Goal: Task Accomplishment & Management: Manage account settings

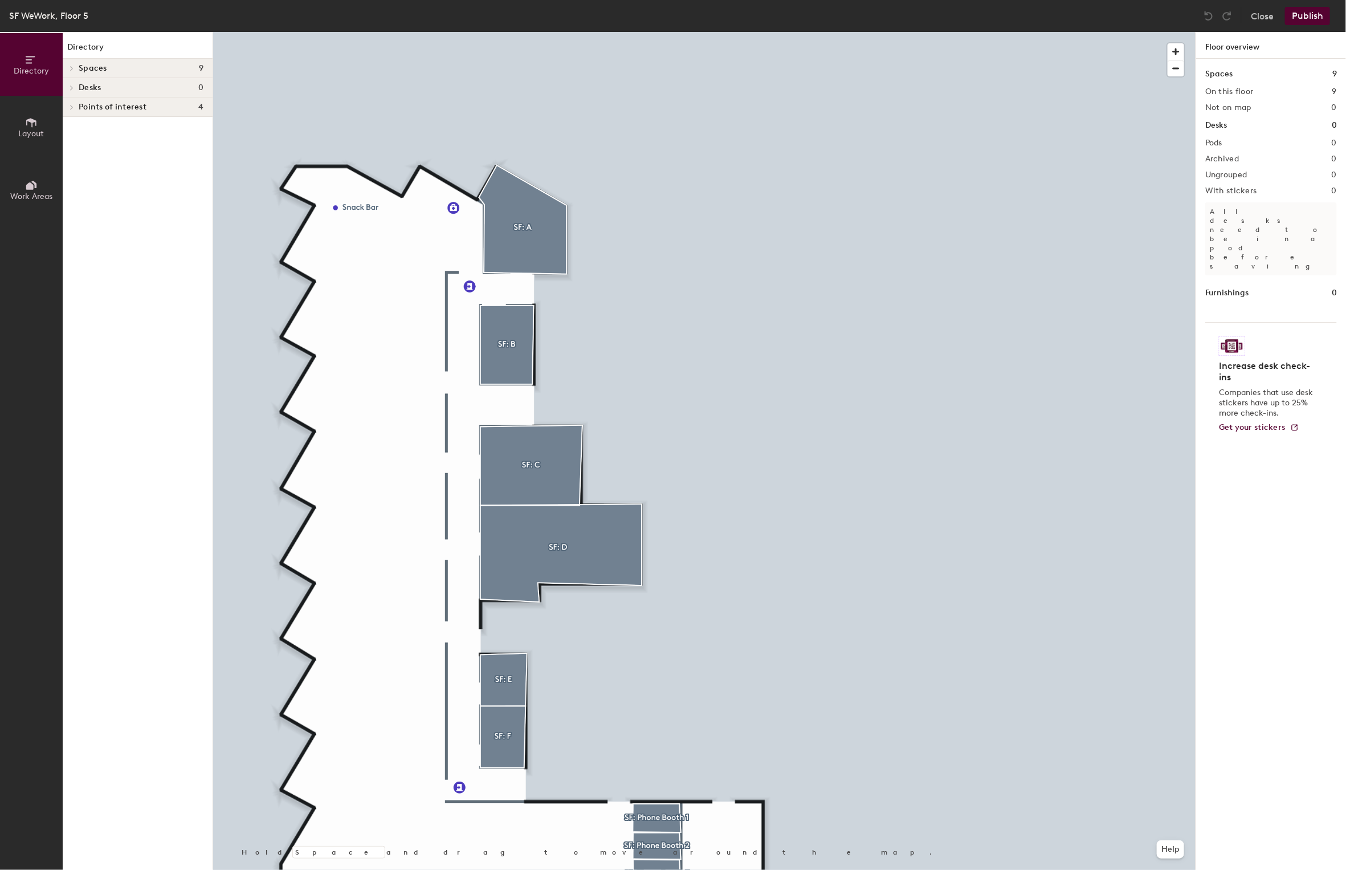
click at [101, 82] on div "Desks 0" at bounding box center [138, 87] width 150 height 19
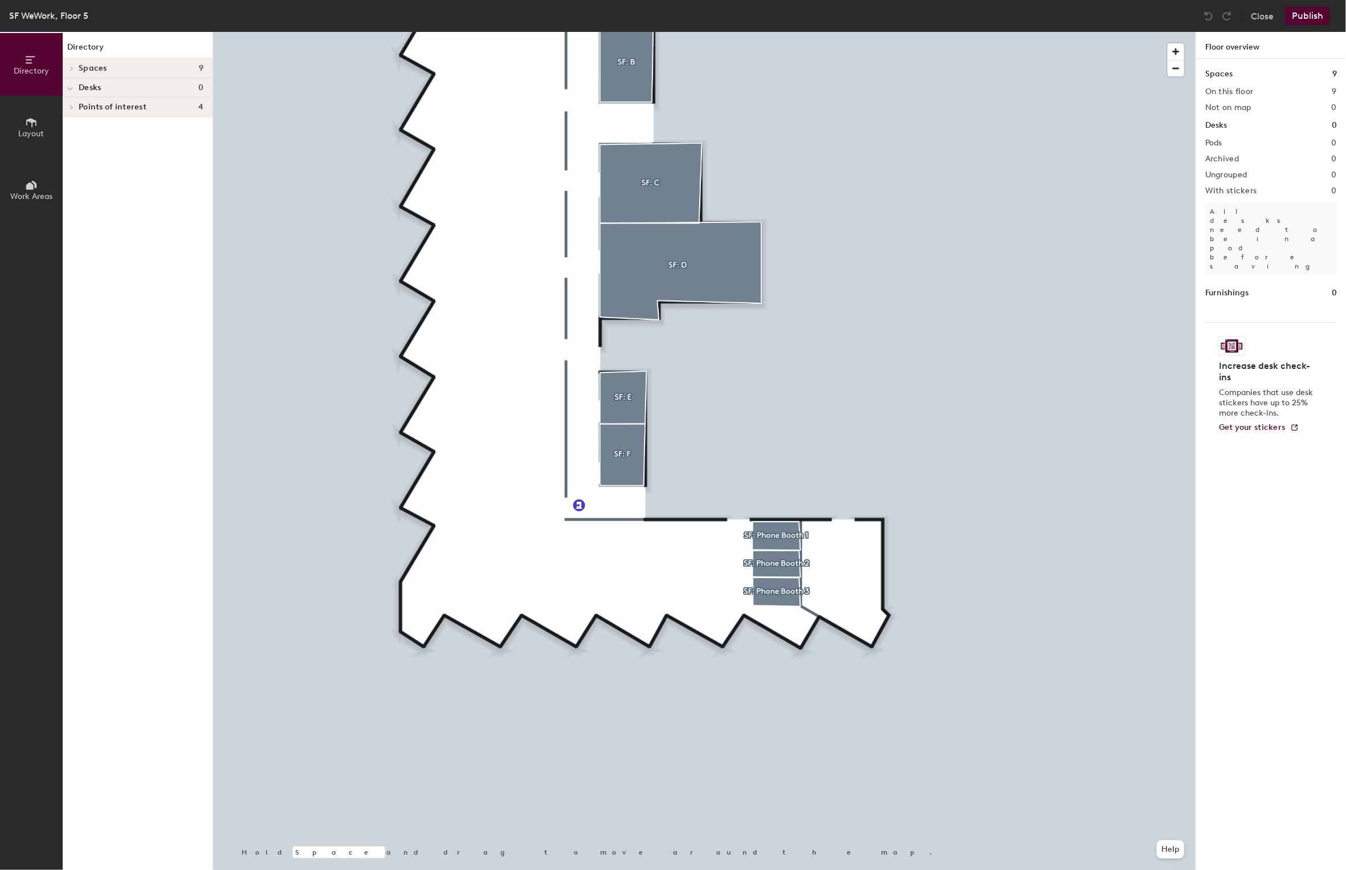
click at [66, 85] on div at bounding box center [70, 87] width 15 height 19
click at [34, 131] on span "Layout" at bounding box center [32, 134] width 26 height 10
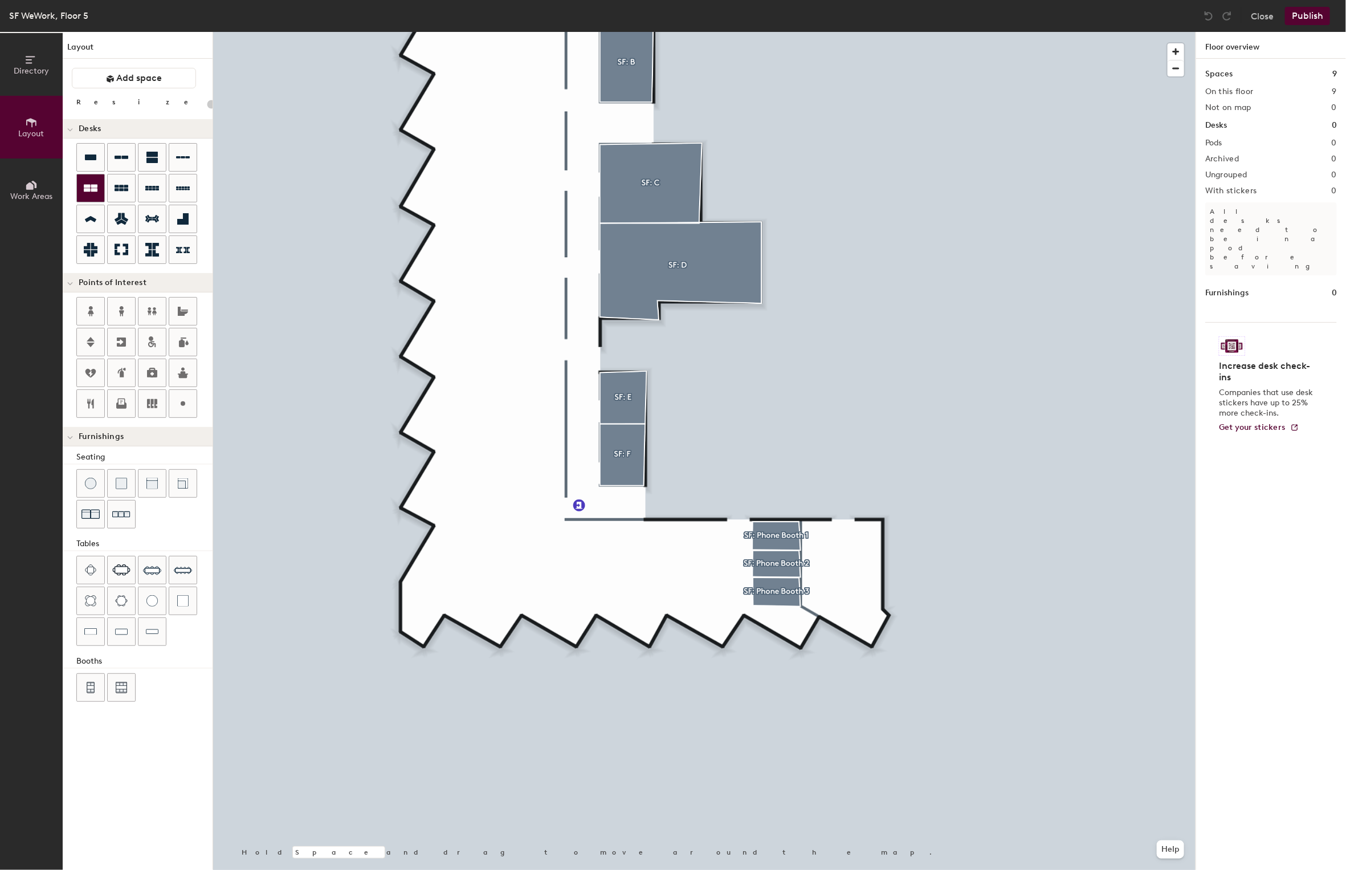
click at [88, 186] on icon at bounding box center [91, 188] width 14 height 7
click at [95, 185] on icon at bounding box center [91, 188] width 14 height 7
type input "20"
click at [96, 191] on icon at bounding box center [91, 188] width 14 height 14
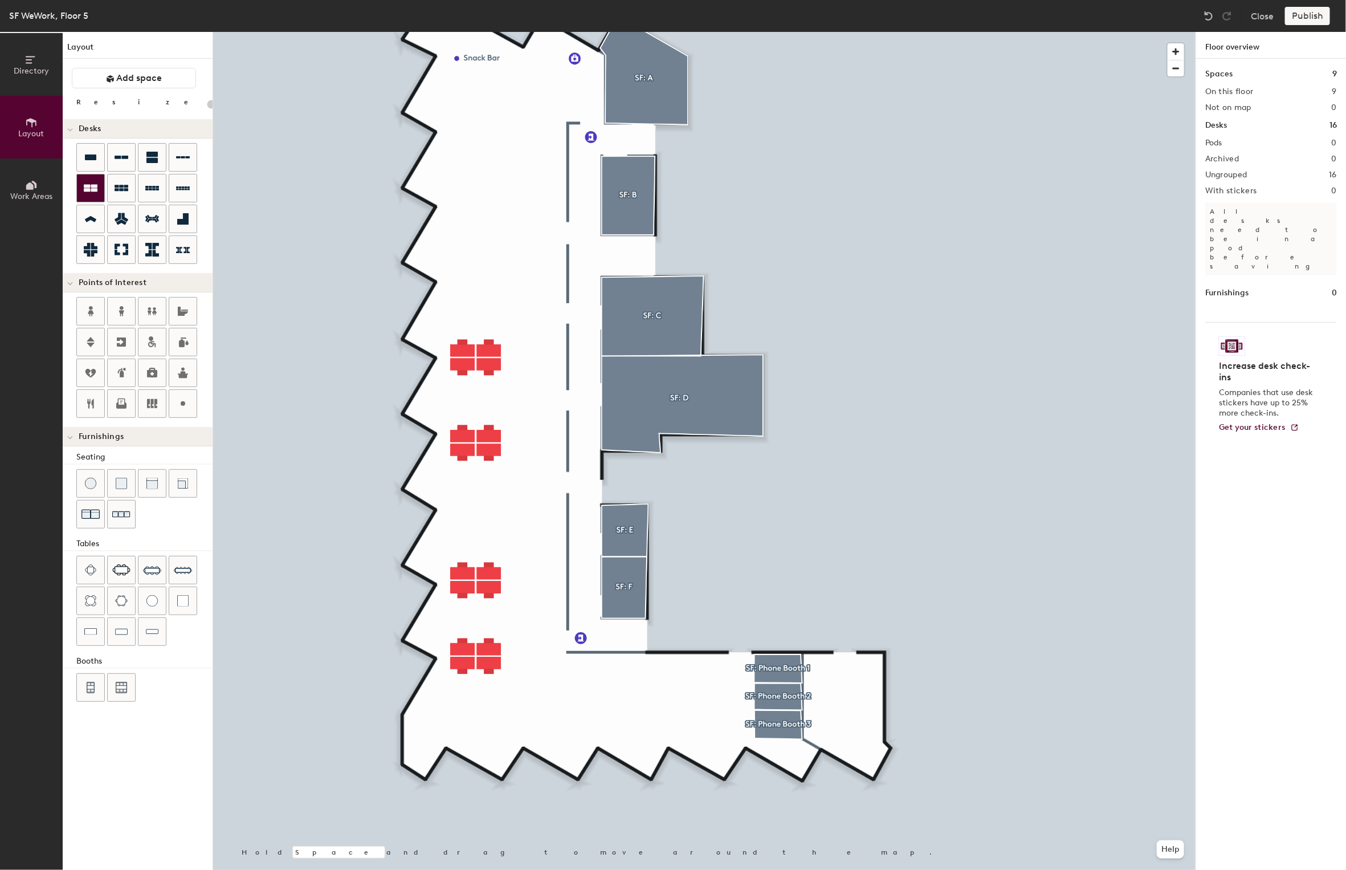
click at [95, 185] on icon at bounding box center [91, 188] width 14 height 7
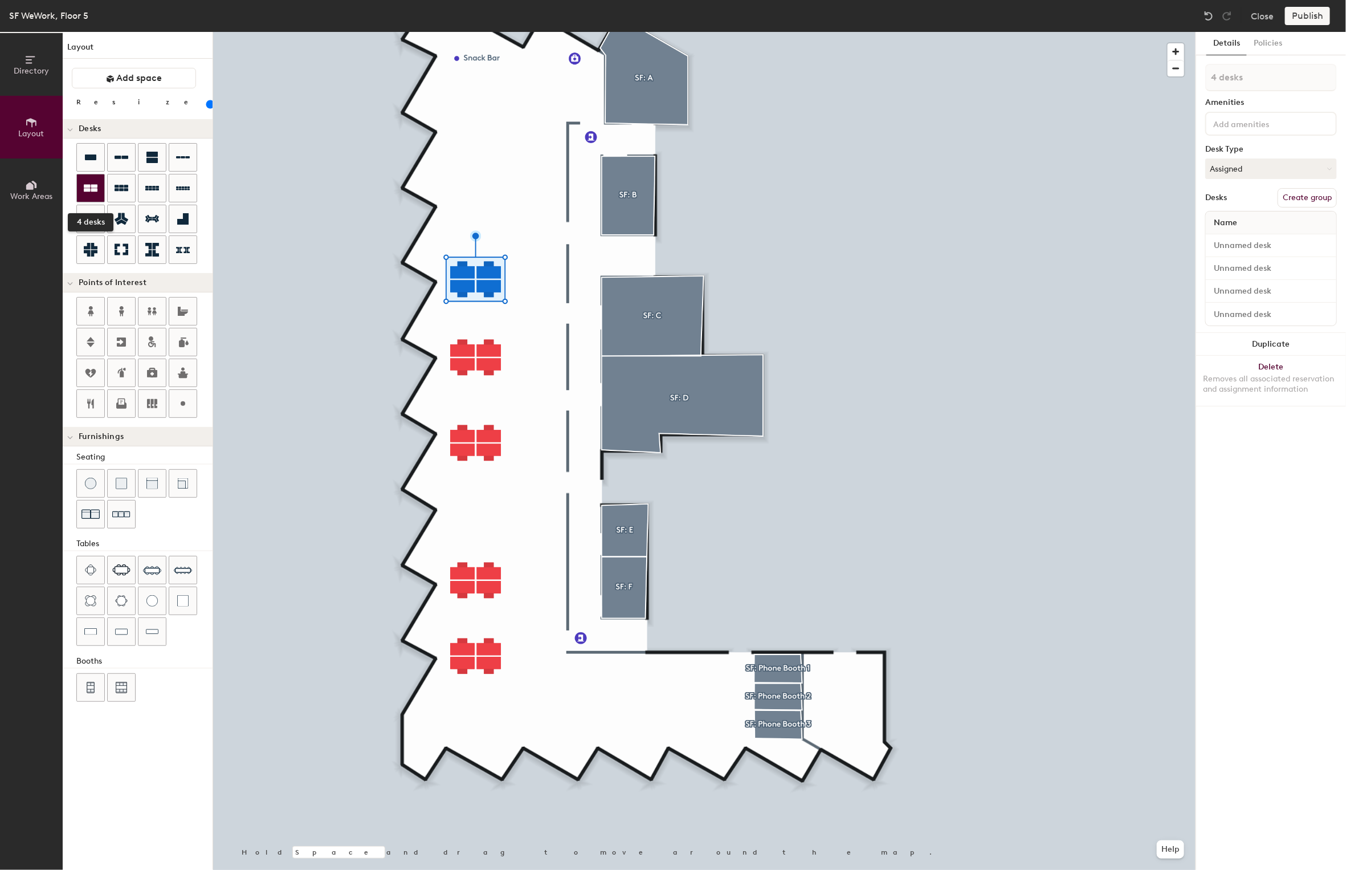
click at [91, 190] on icon at bounding box center [91, 188] width 14 height 7
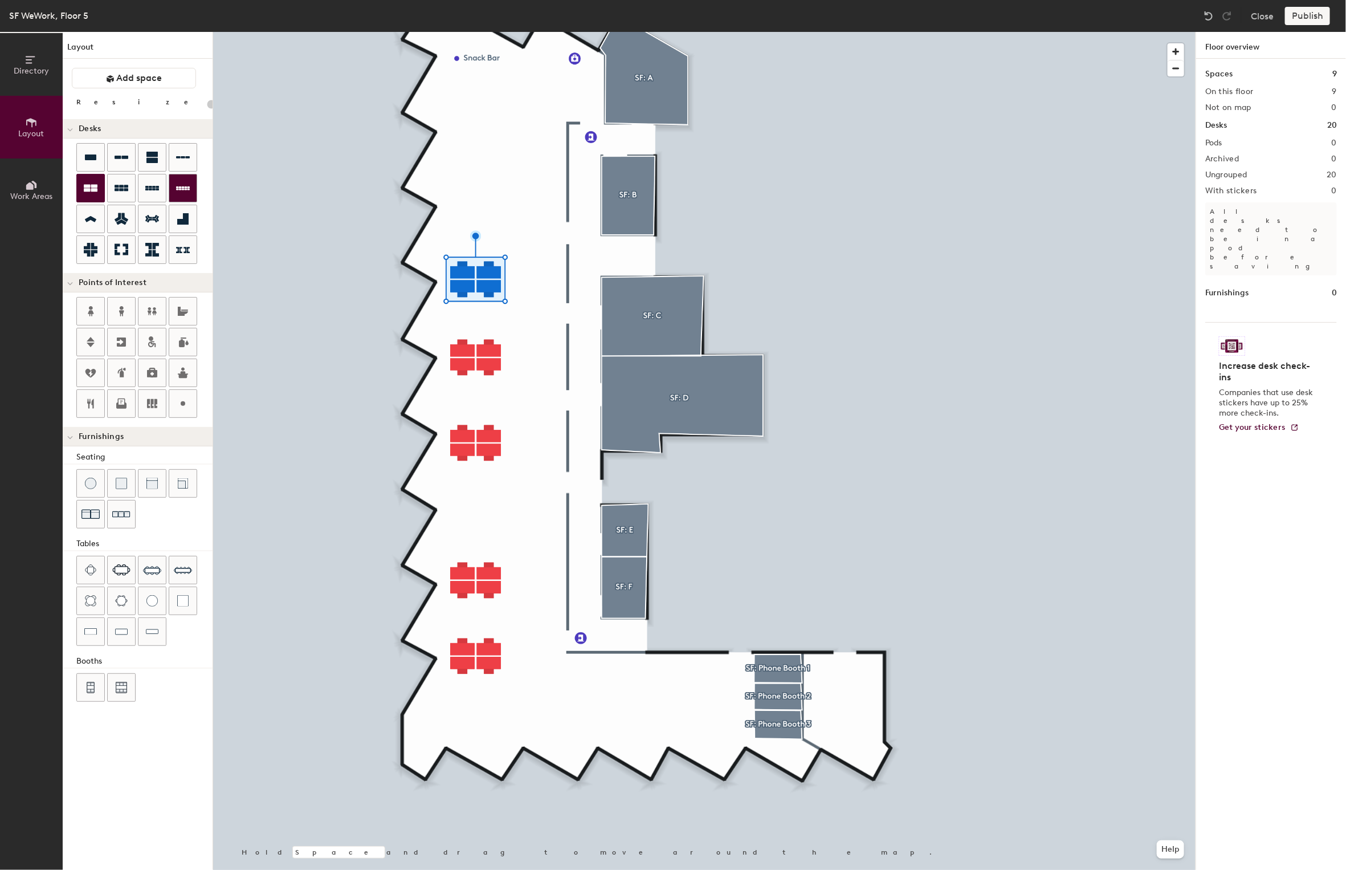
type input "20"
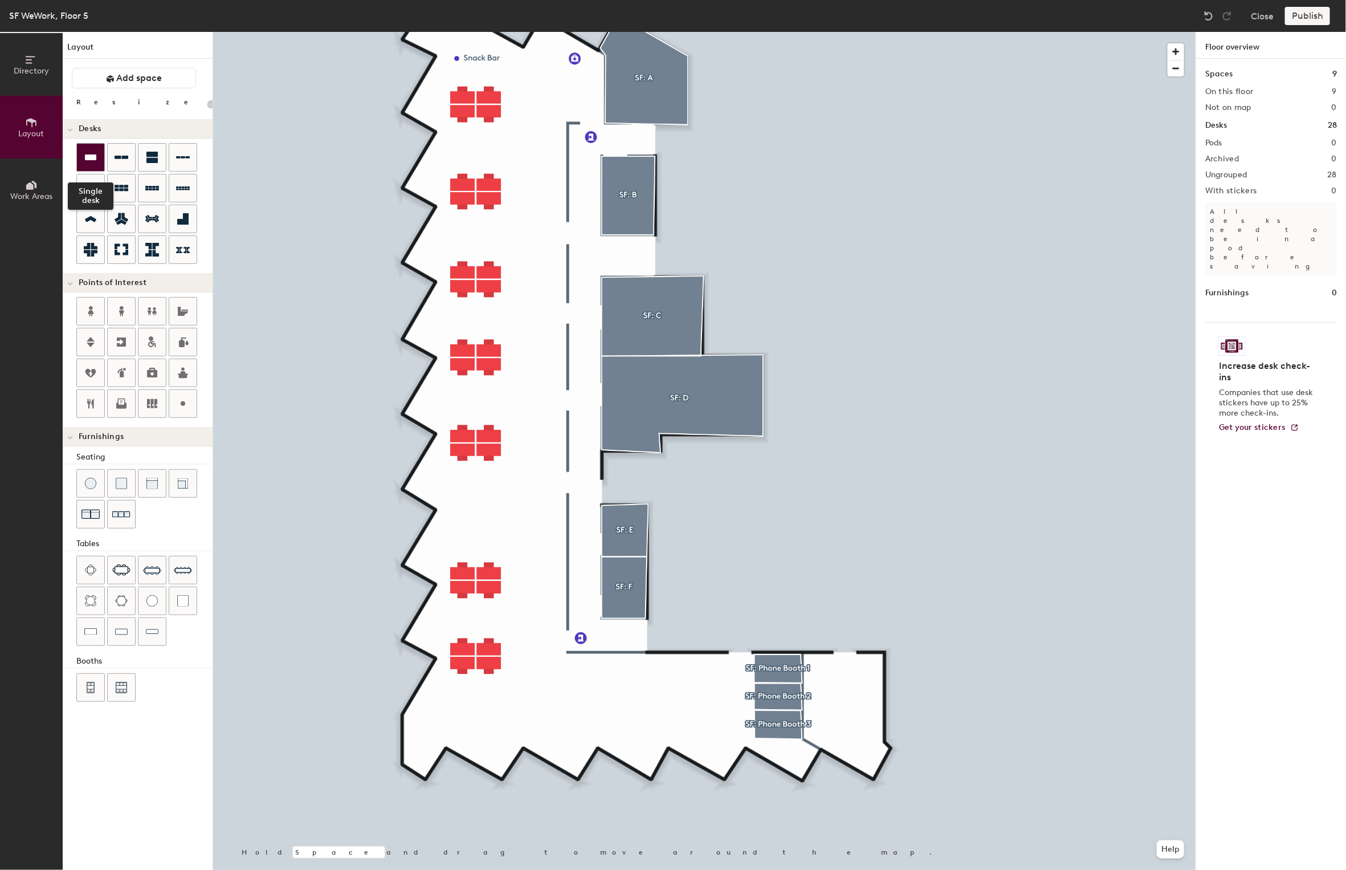
click at [97, 160] on div at bounding box center [90, 157] width 27 height 27
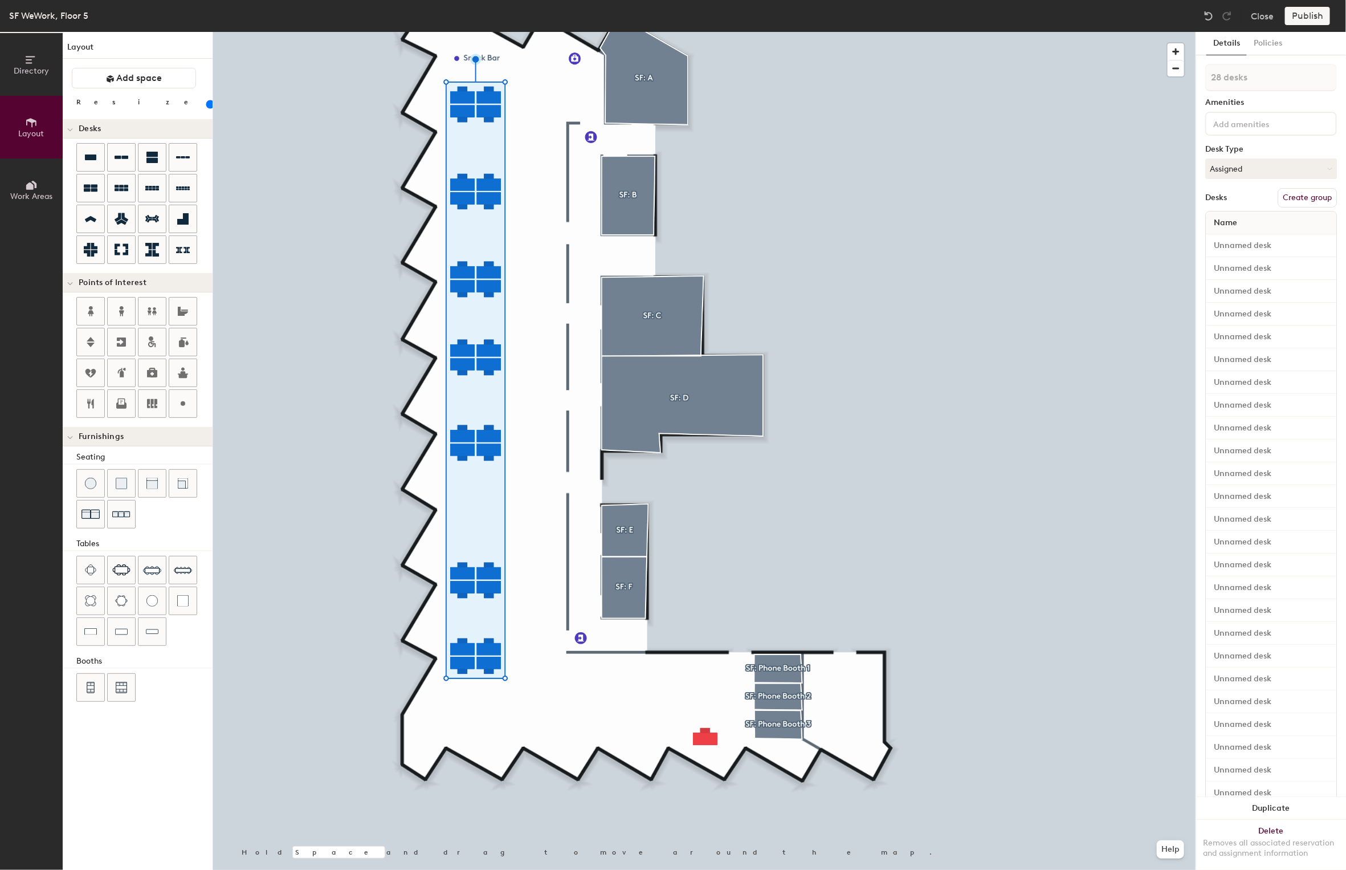
click at [207, 108] on input "range" at bounding box center [207, 104] width 0 height 9
type input "20"
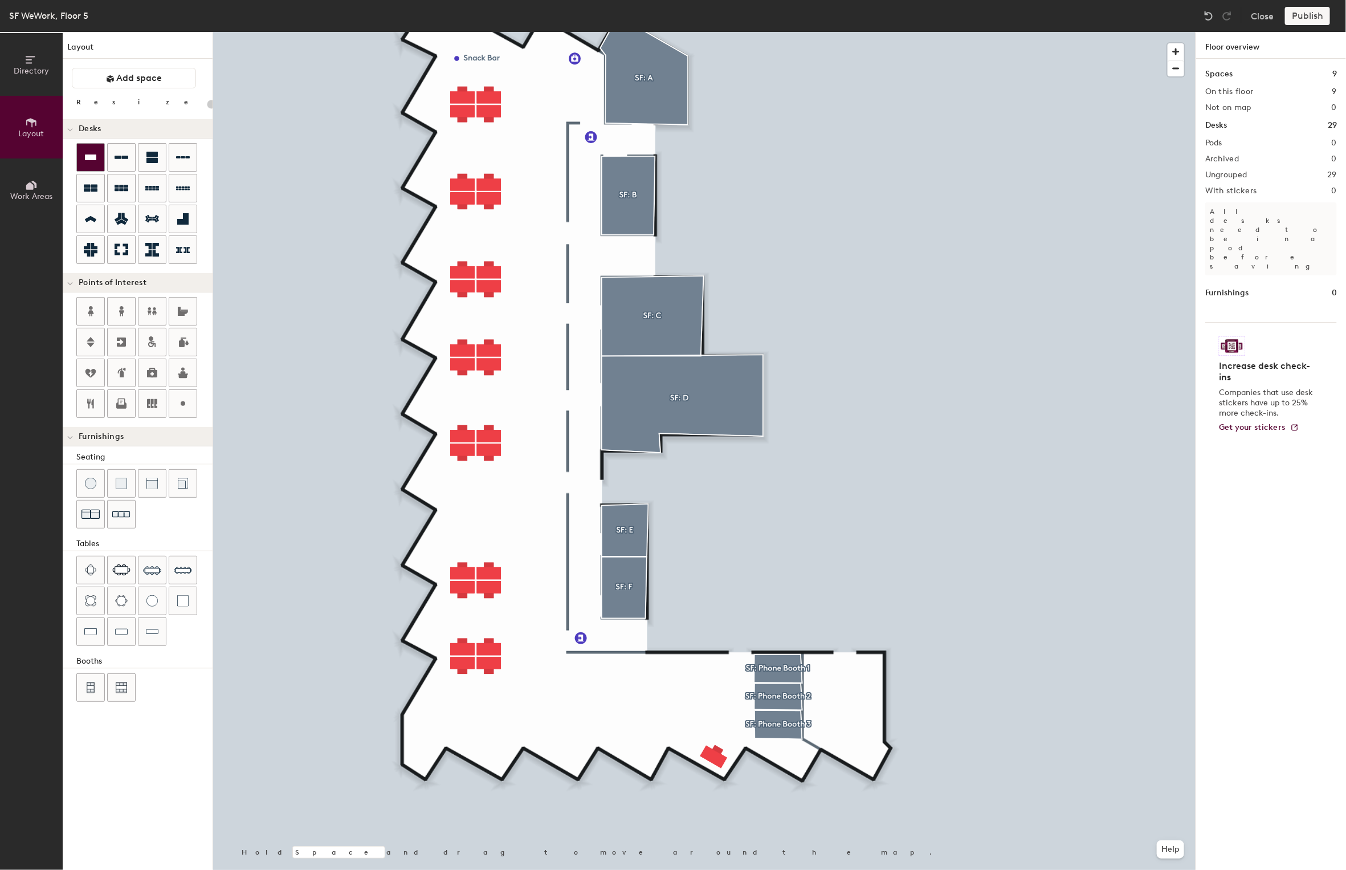
click at [90, 156] on icon at bounding box center [90, 157] width 11 height 6
click at [85, 157] on icon at bounding box center [90, 157] width 11 height 6
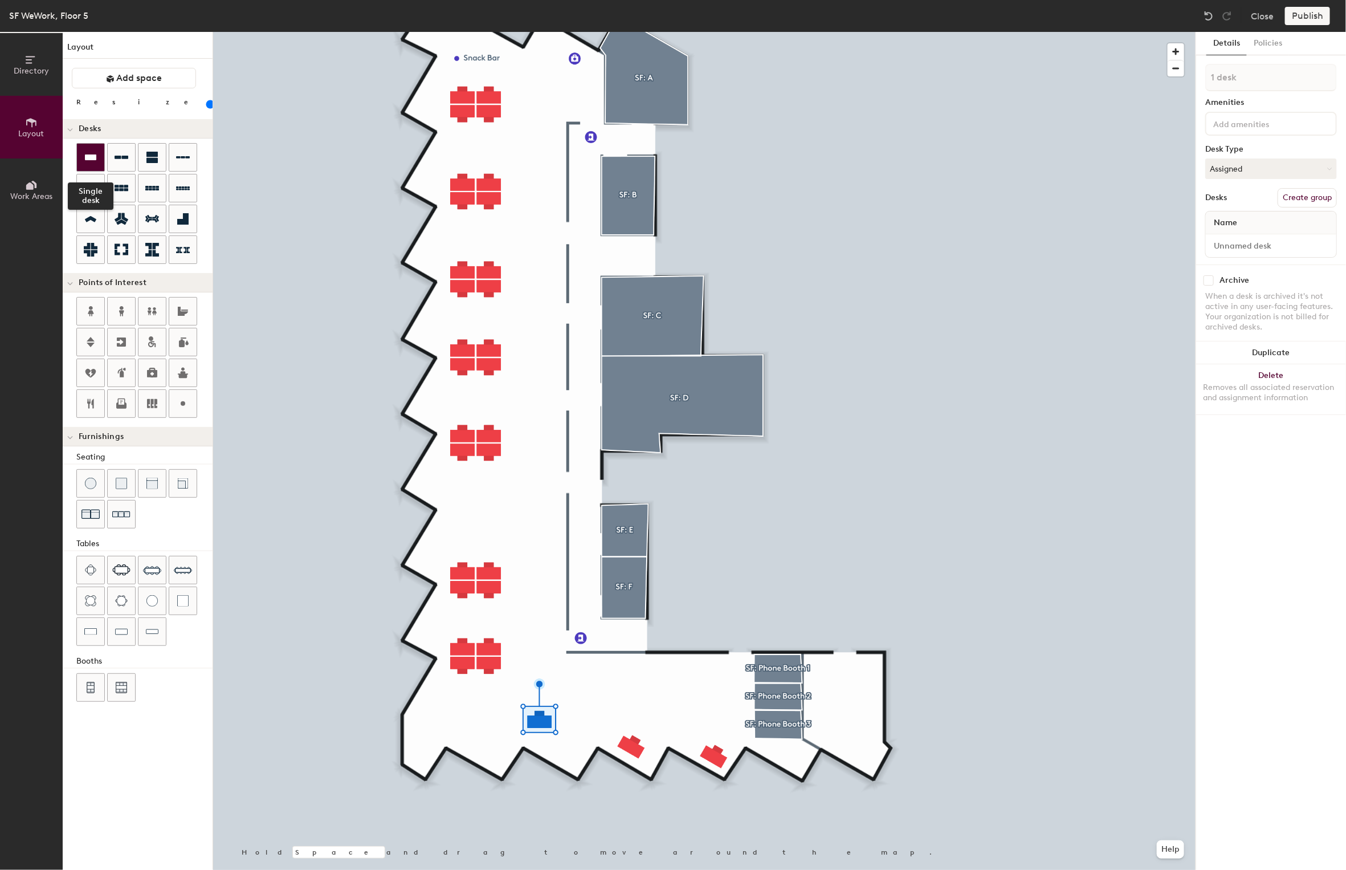
click at [85, 156] on icon at bounding box center [90, 157] width 11 height 6
type input "100"
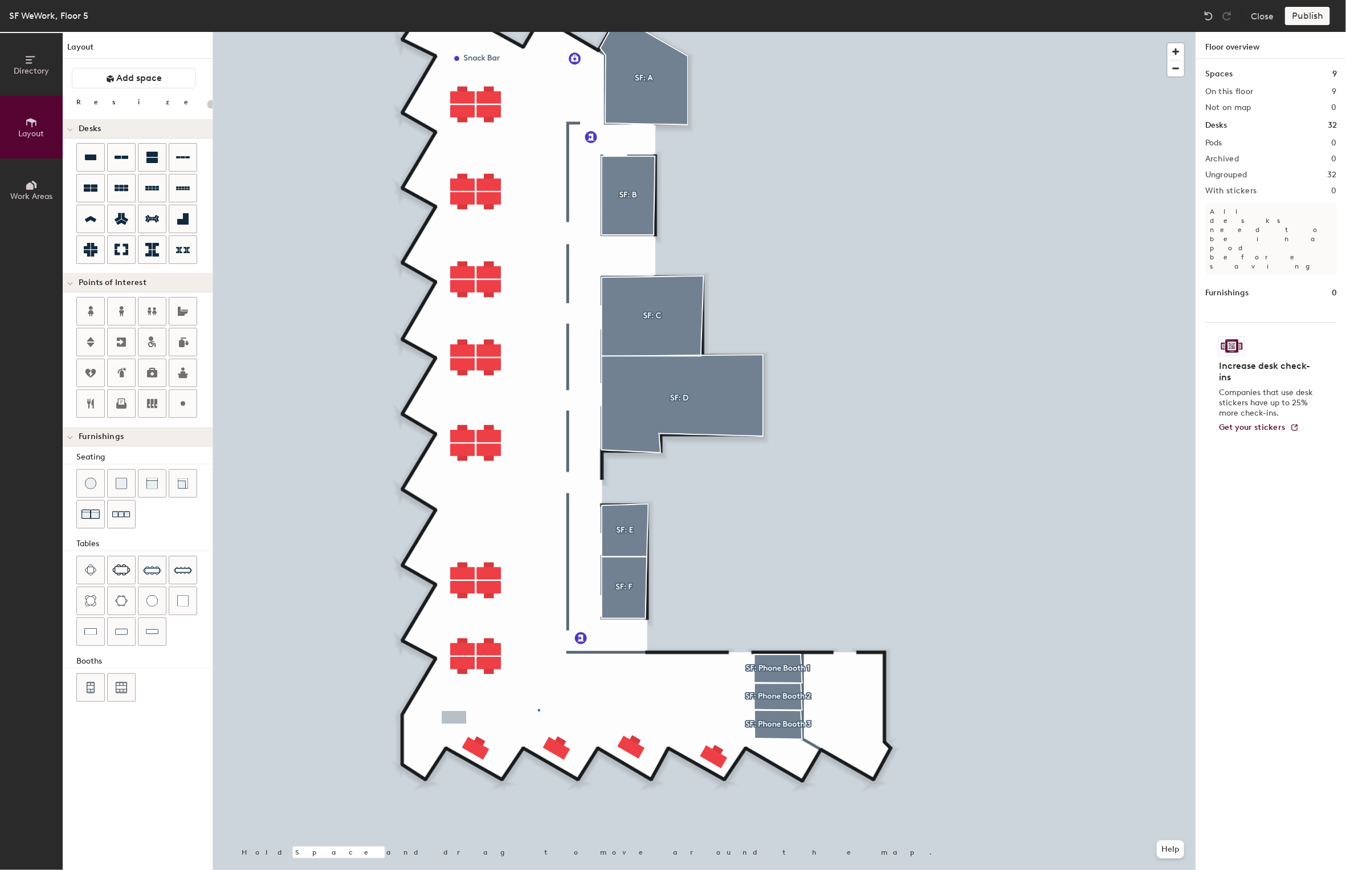
click at [538, 32] on div at bounding box center [704, 32] width 982 height 0
click at [156, 159] on icon at bounding box center [151, 157] width 11 height 11
type input "100"
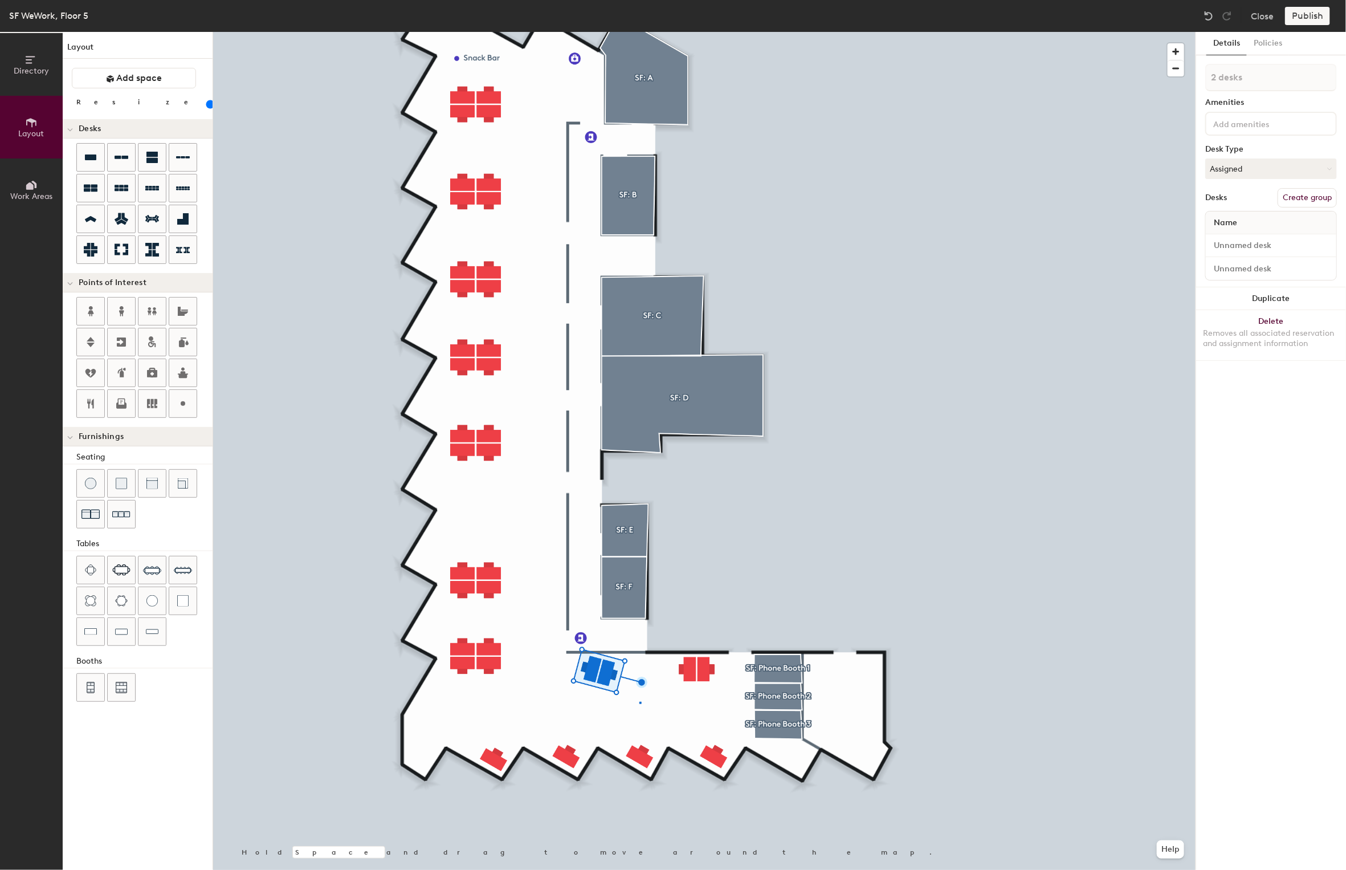
click at [639, 32] on div at bounding box center [704, 32] width 982 height 0
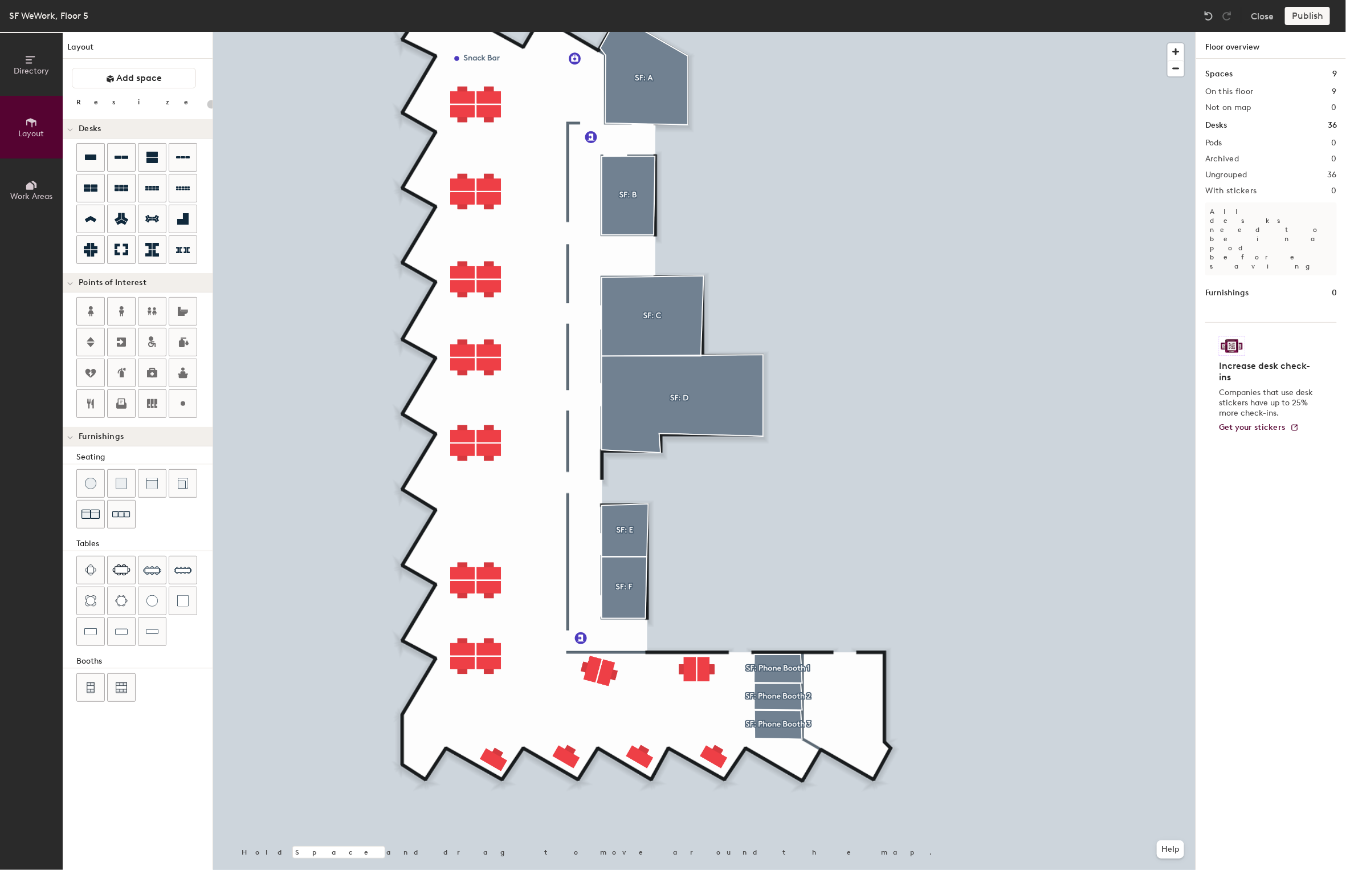
type input "100"
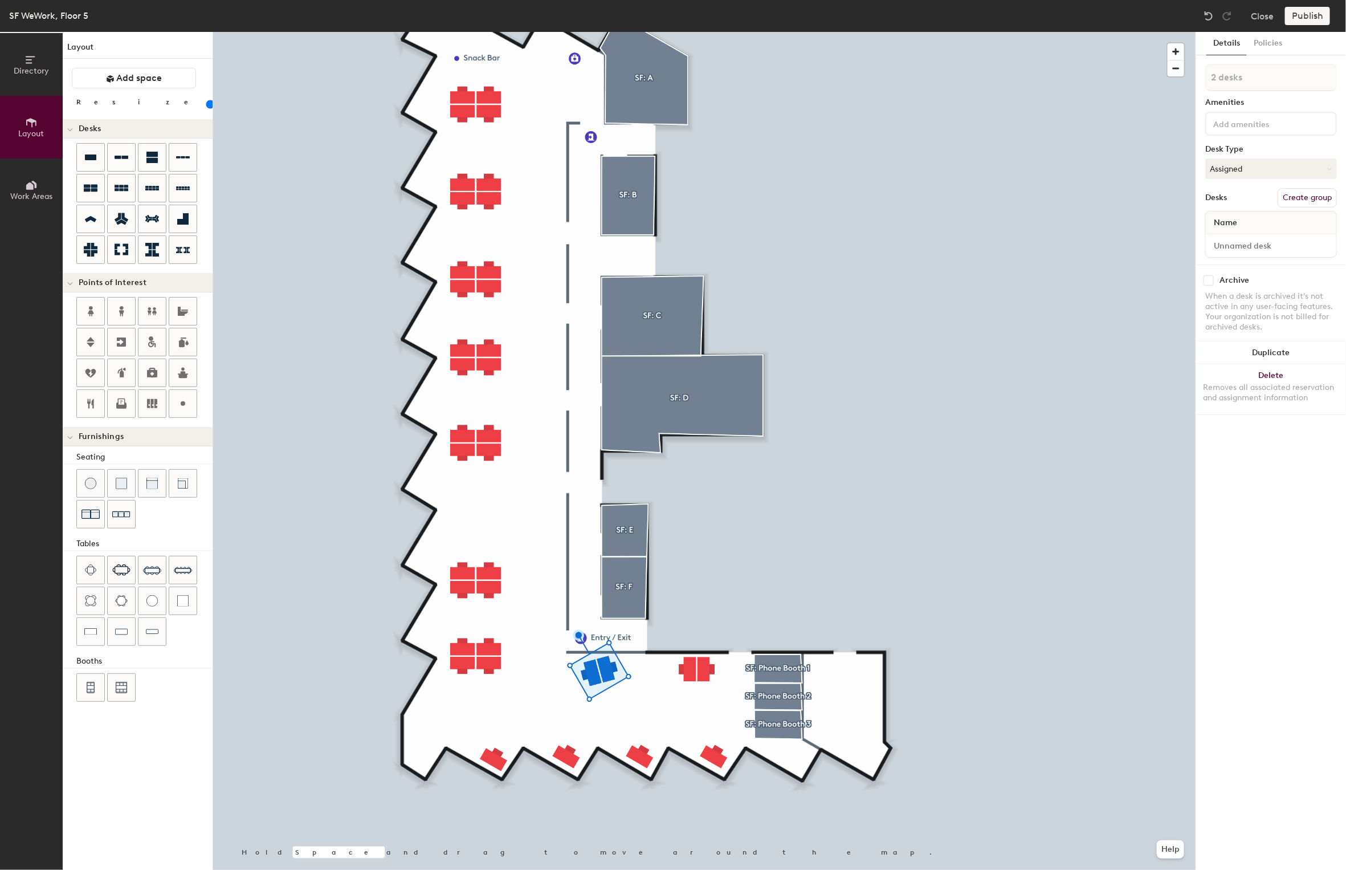
type input "1 desk"
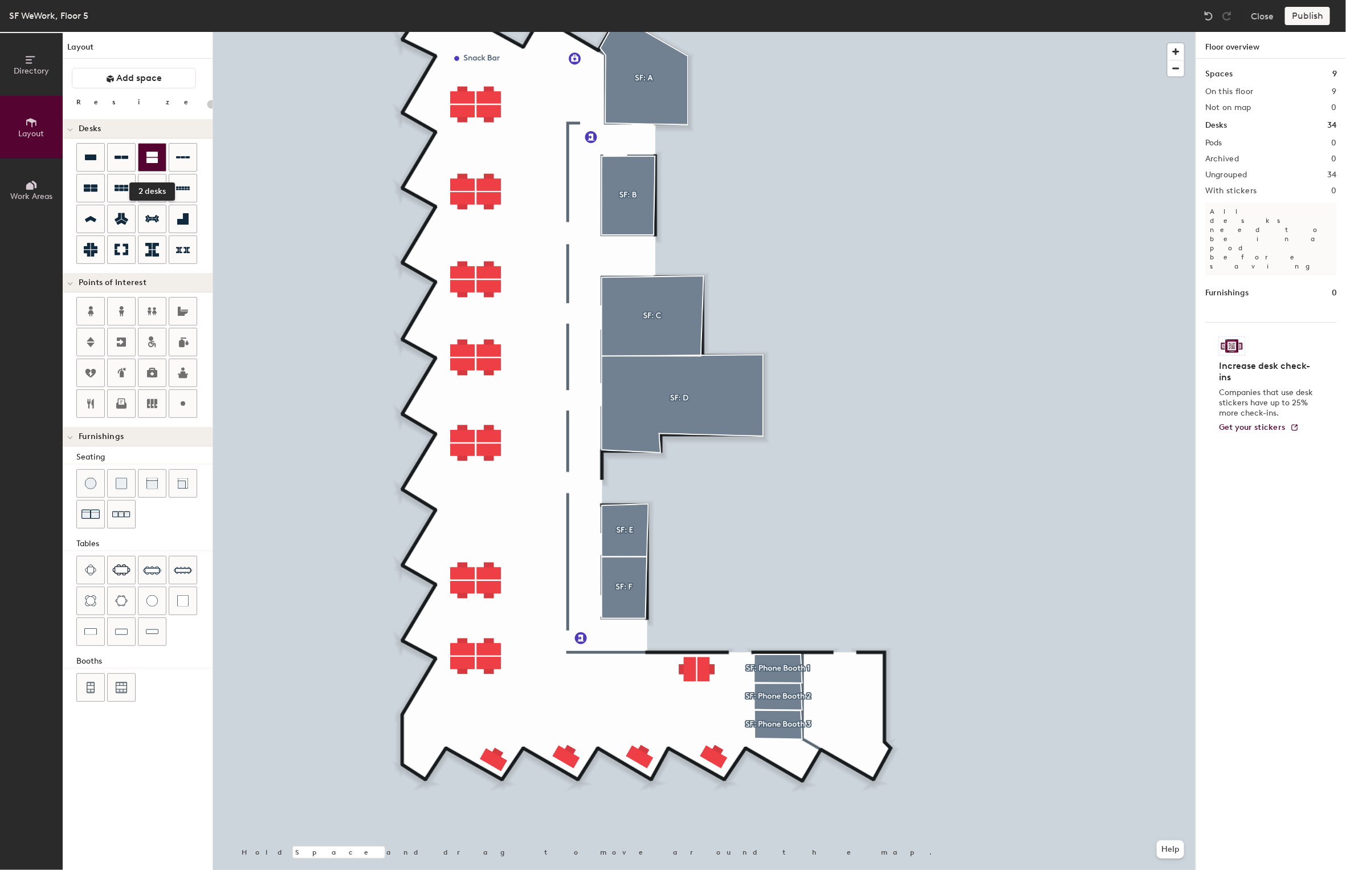
click at [158, 155] on div at bounding box center [151, 157] width 27 height 27
type input "100"
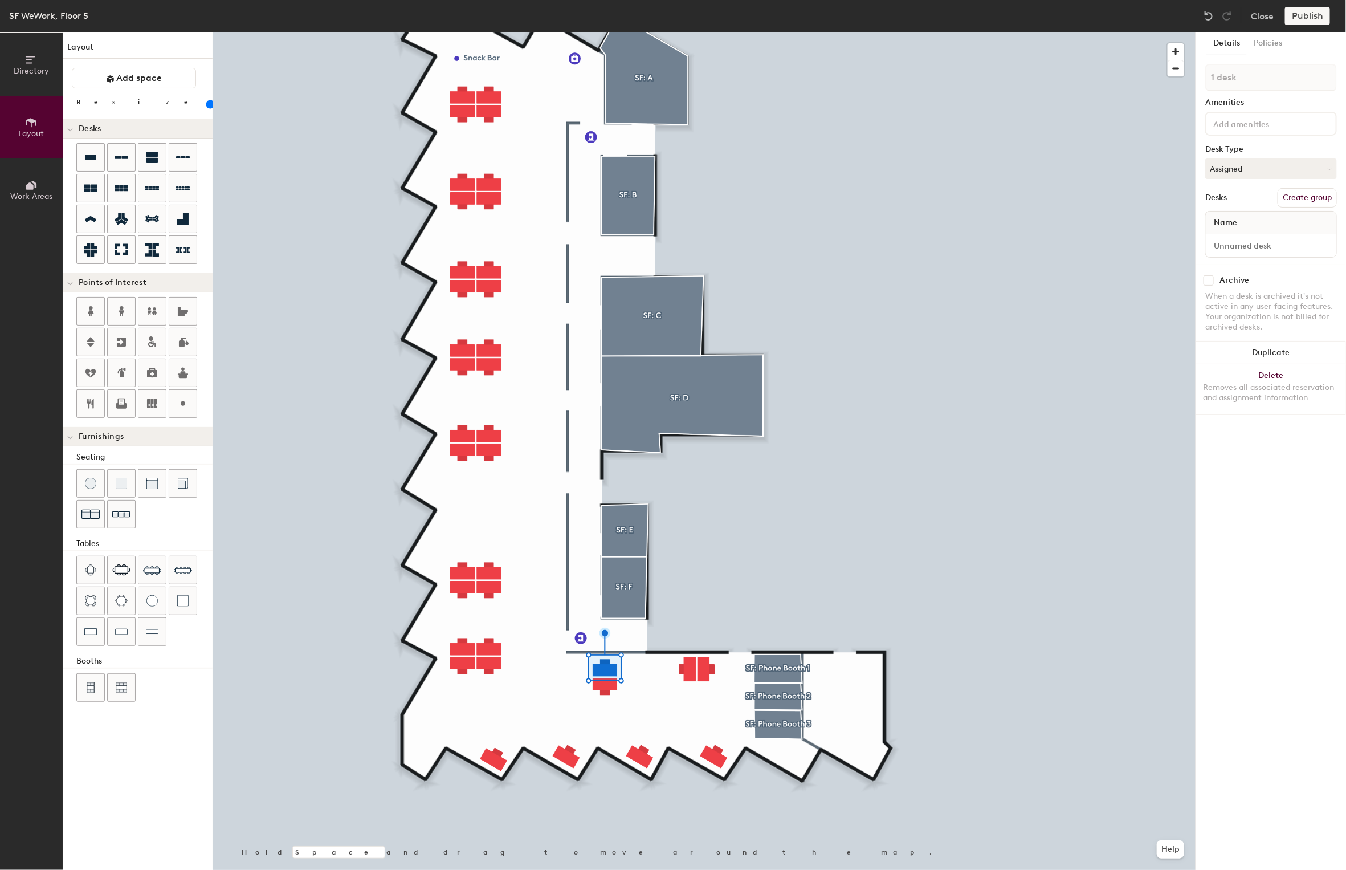
type input "2 desks"
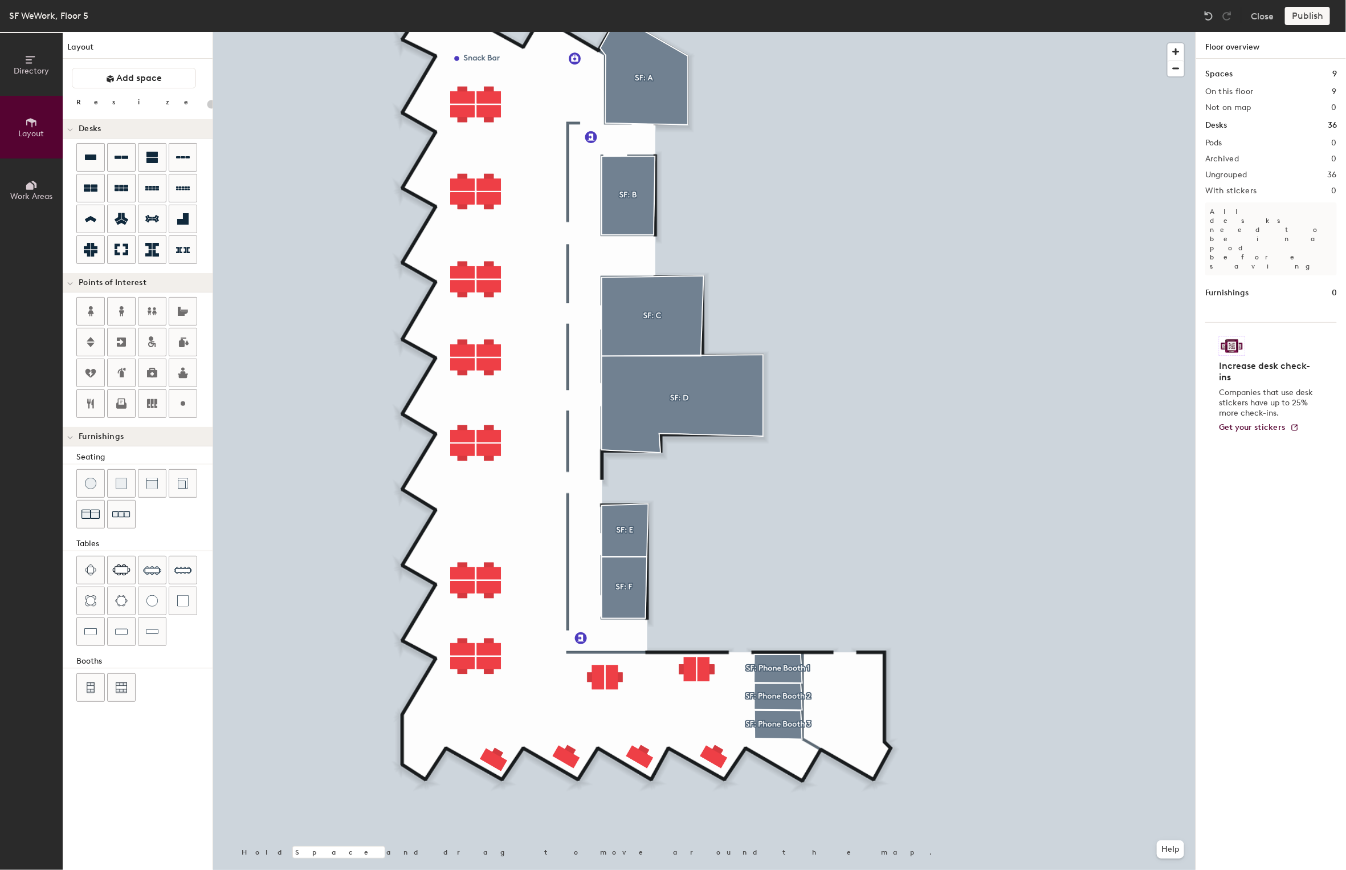
type input "100"
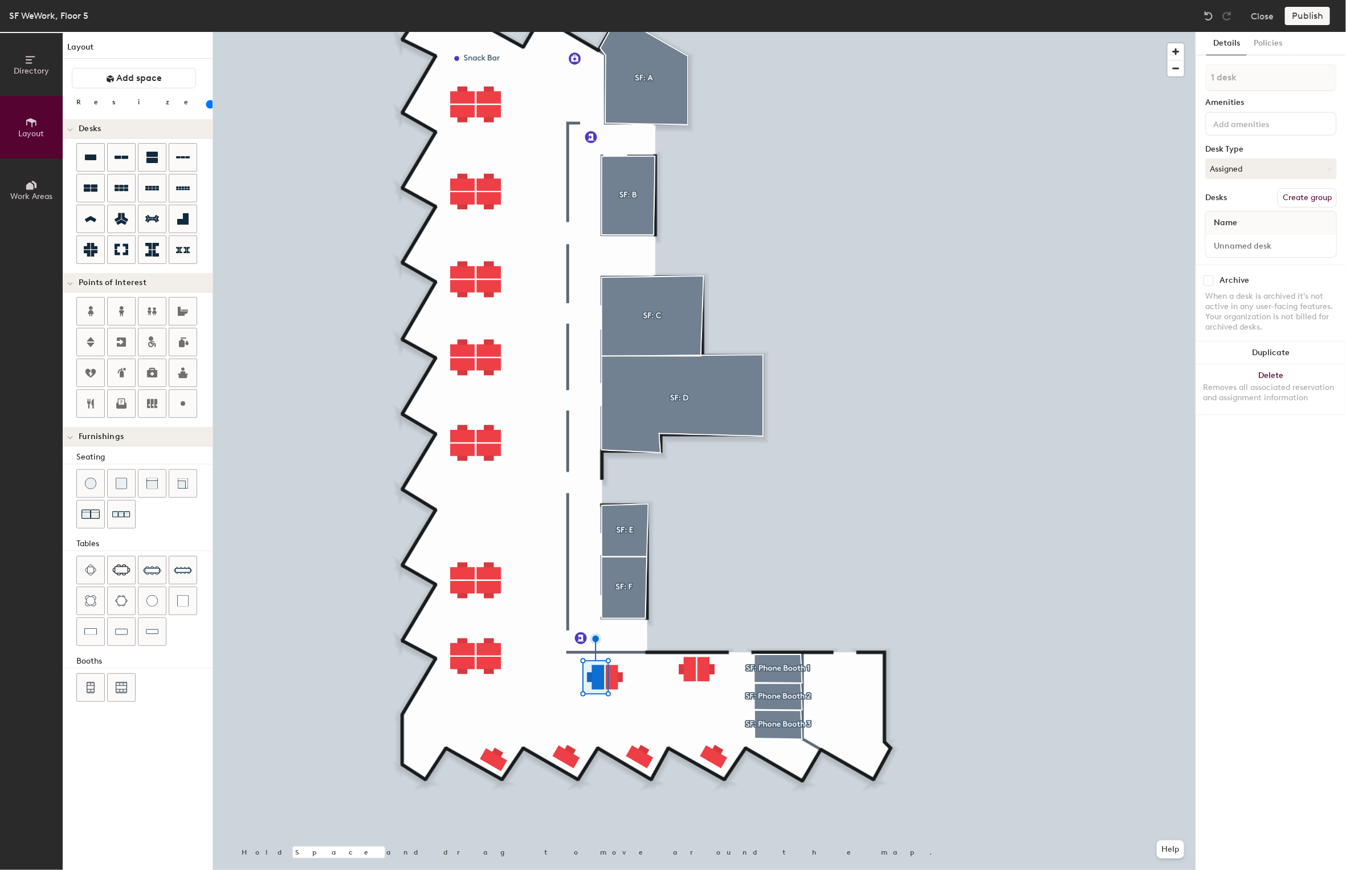
type input "2 desks"
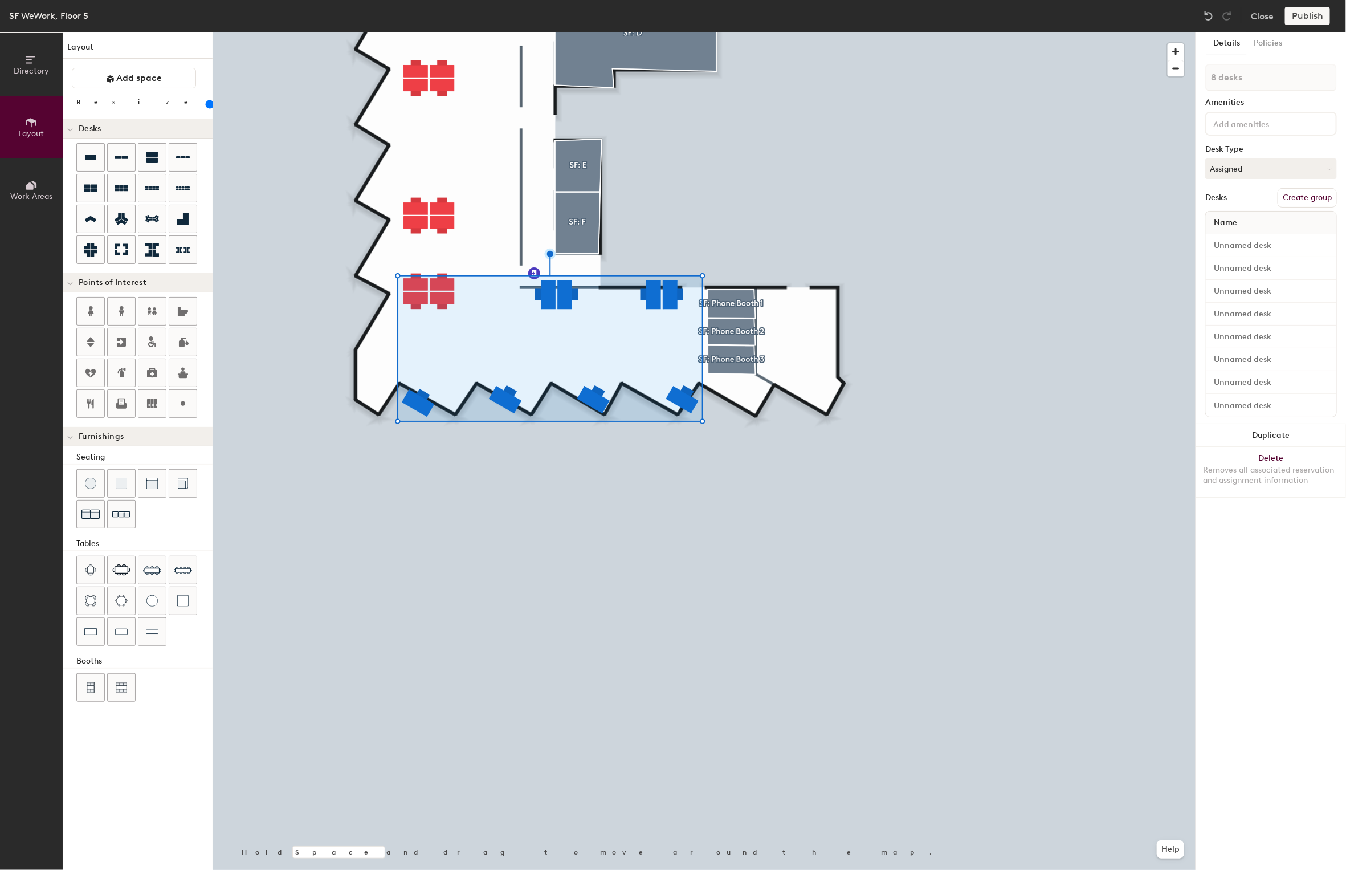
click at [207, 108] on input "range" at bounding box center [207, 104] width 0 height 9
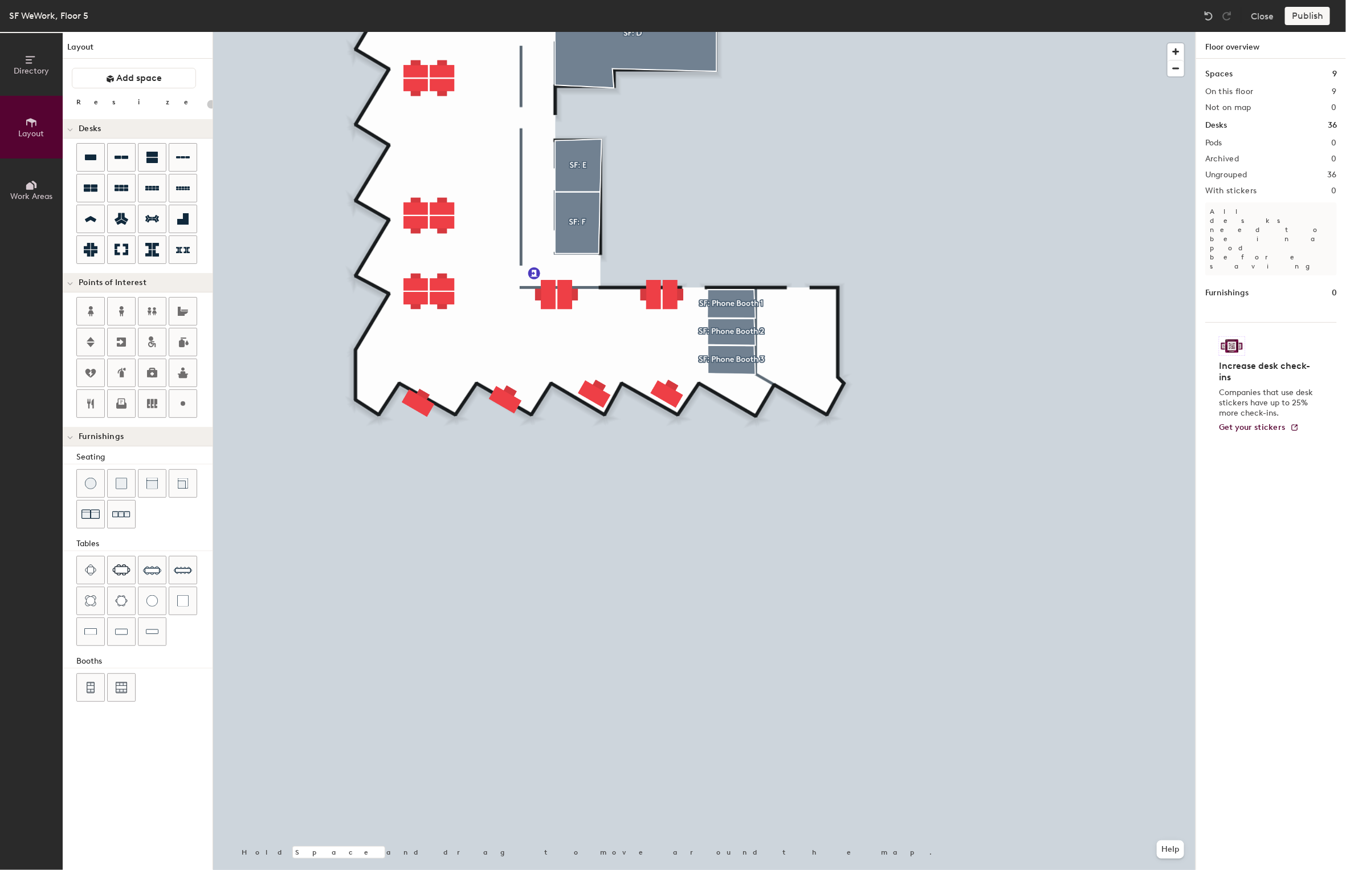
type input "120"
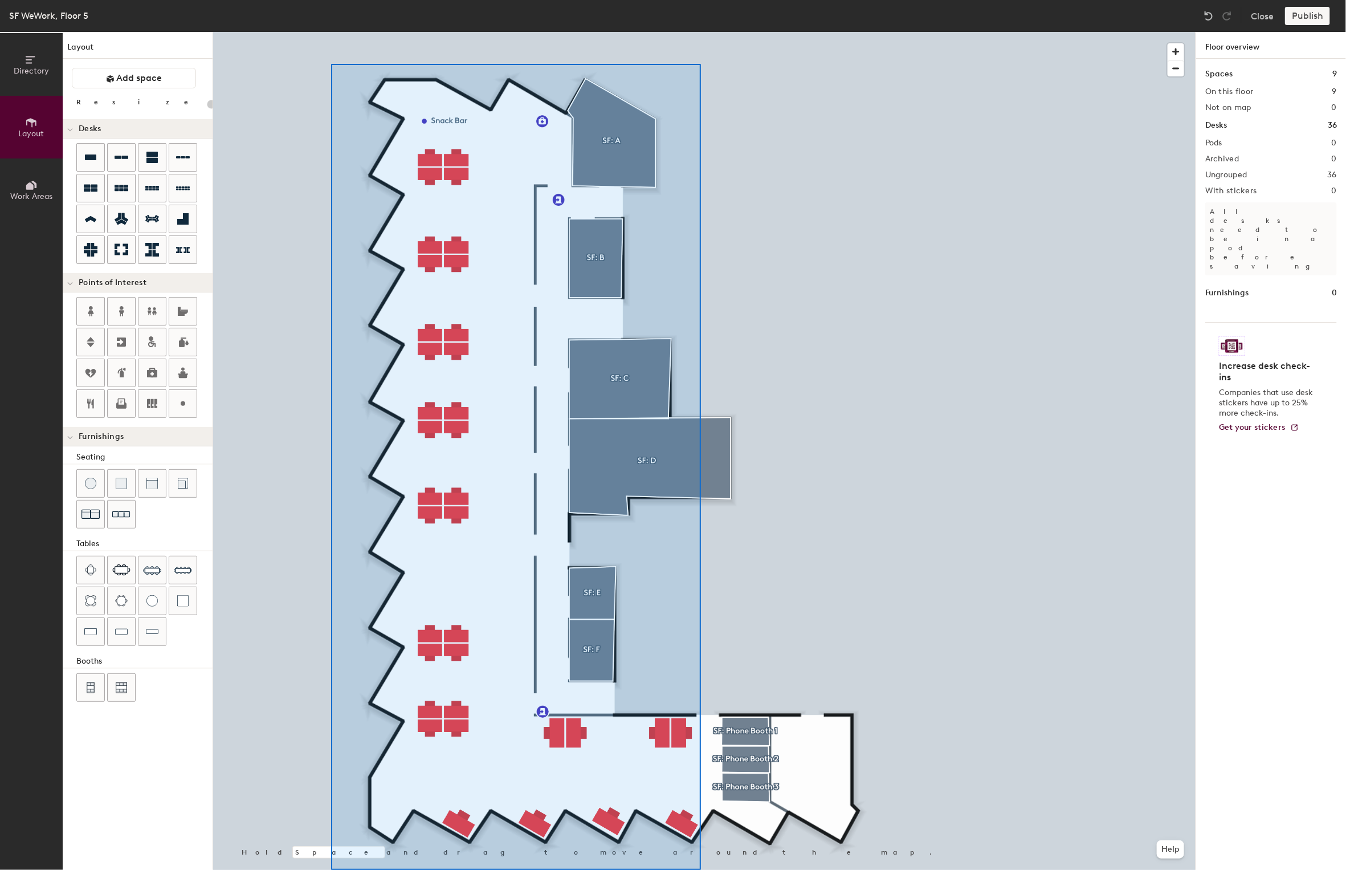
click at [701, 869] on html "Skip navigation Schedule Office People Analytics Visits Deliveries Services Man…" at bounding box center [673, 435] width 1346 height 870
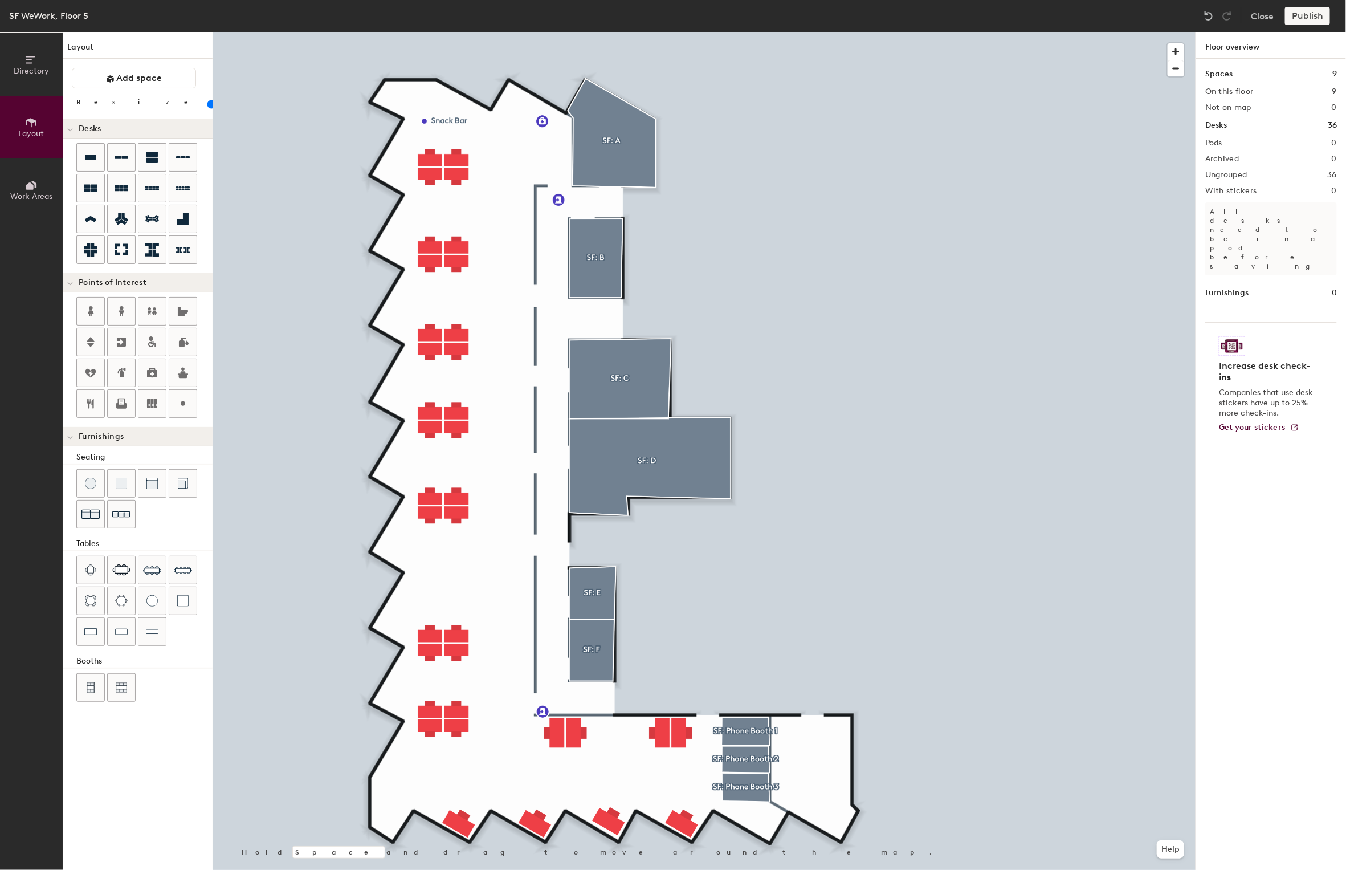
type input "20"
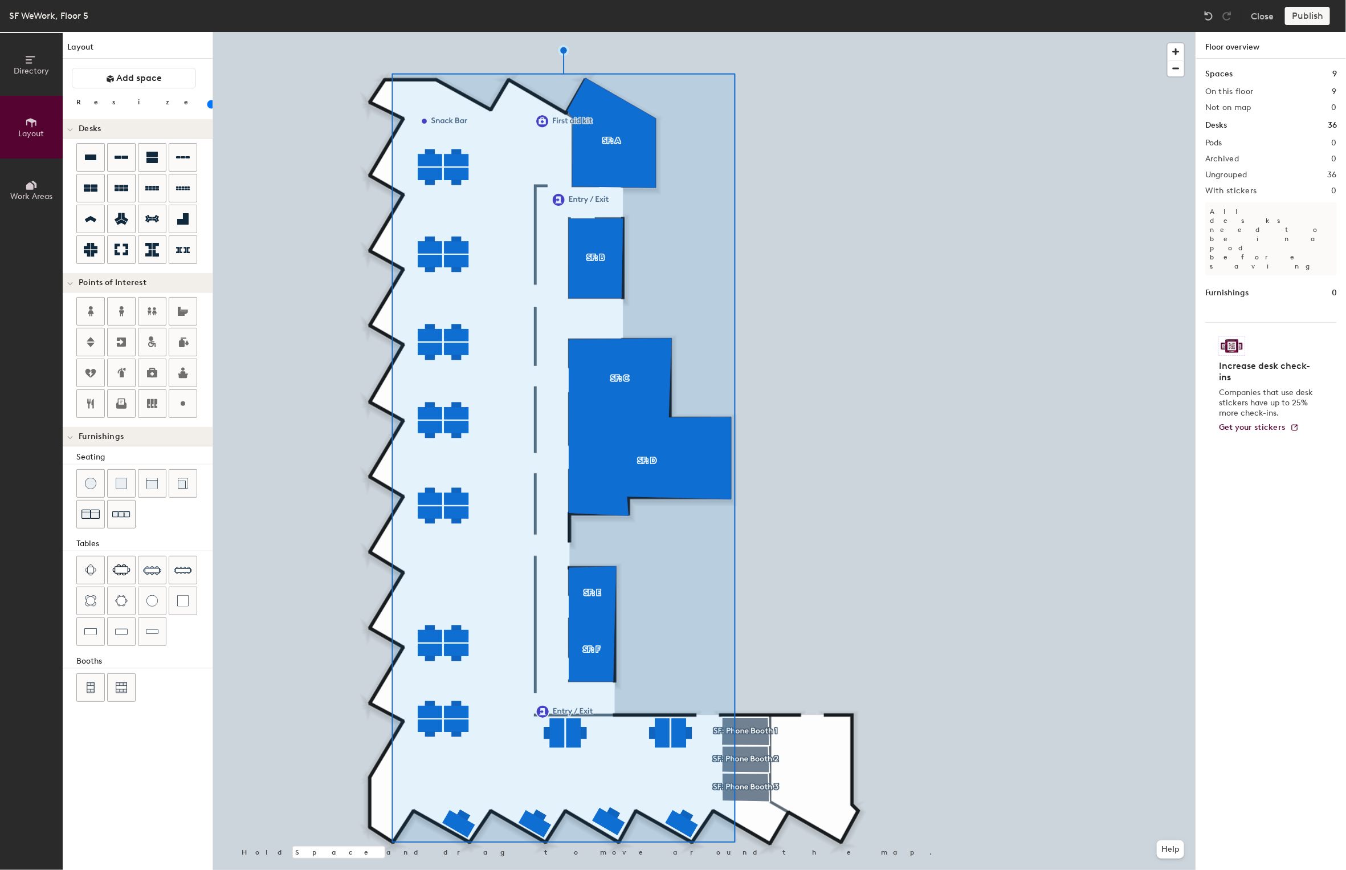
click at [1232, 46] on h1 "Floor overview" at bounding box center [1271, 45] width 150 height 27
click at [35, 67] on span "Directory" at bounding box center [31, 71] width 35 height 10
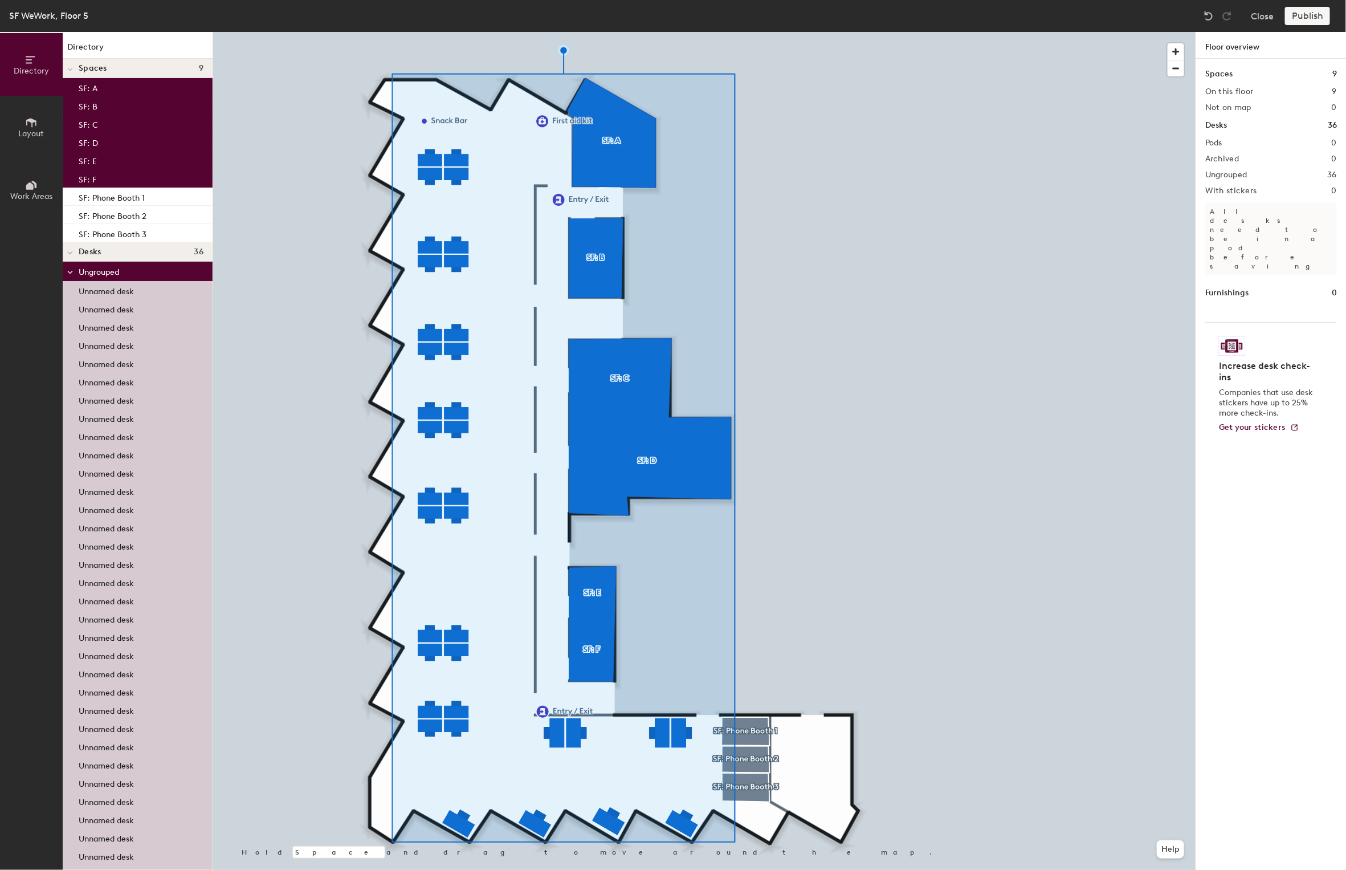
click at [99, 270] on span "Ungrouped" at bounding box center [99, 272] width 40 height 10
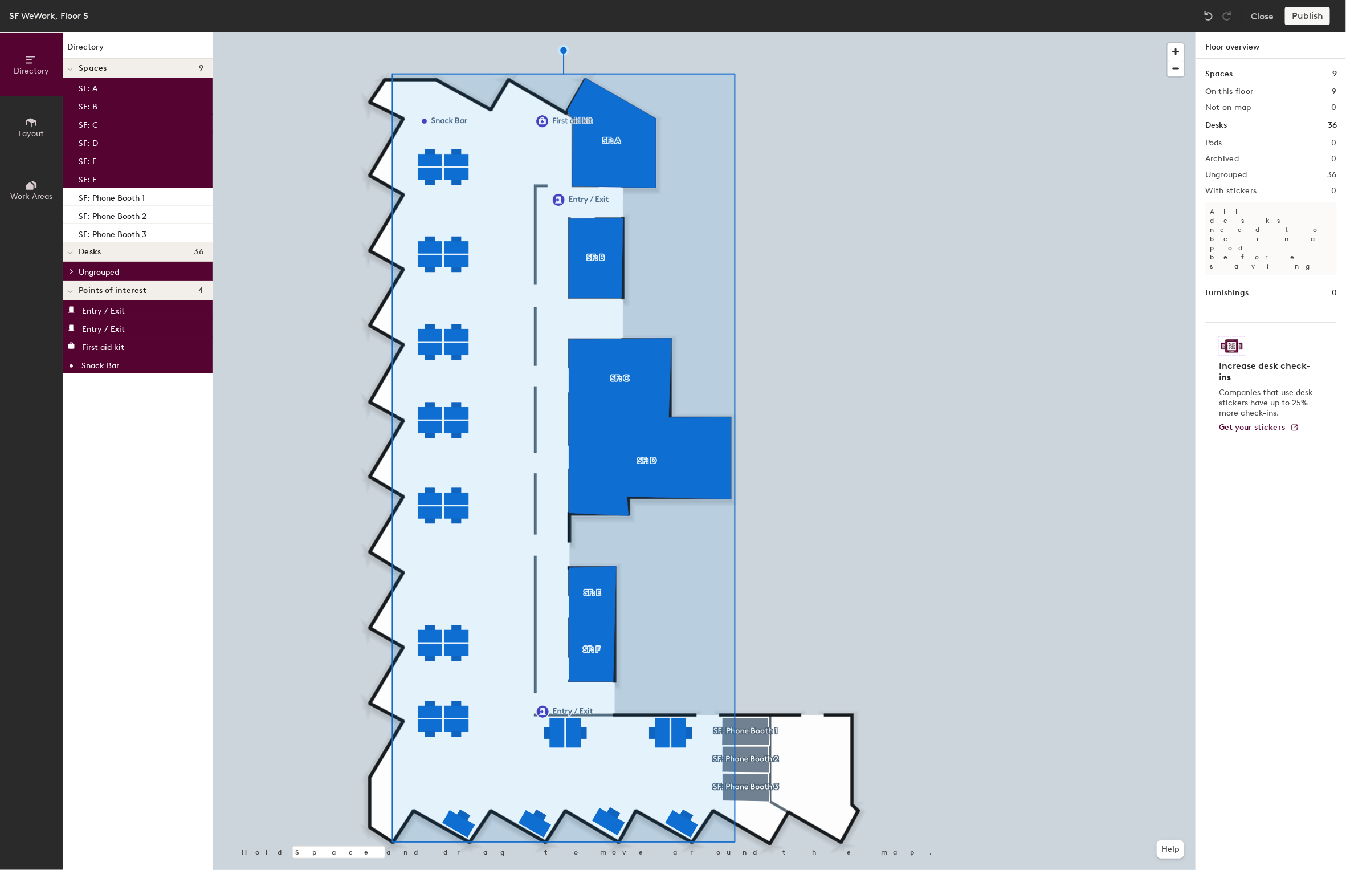
click at [99, 270] on span "Ungrouped" at bounding box center [99, 272] width 40 height 10
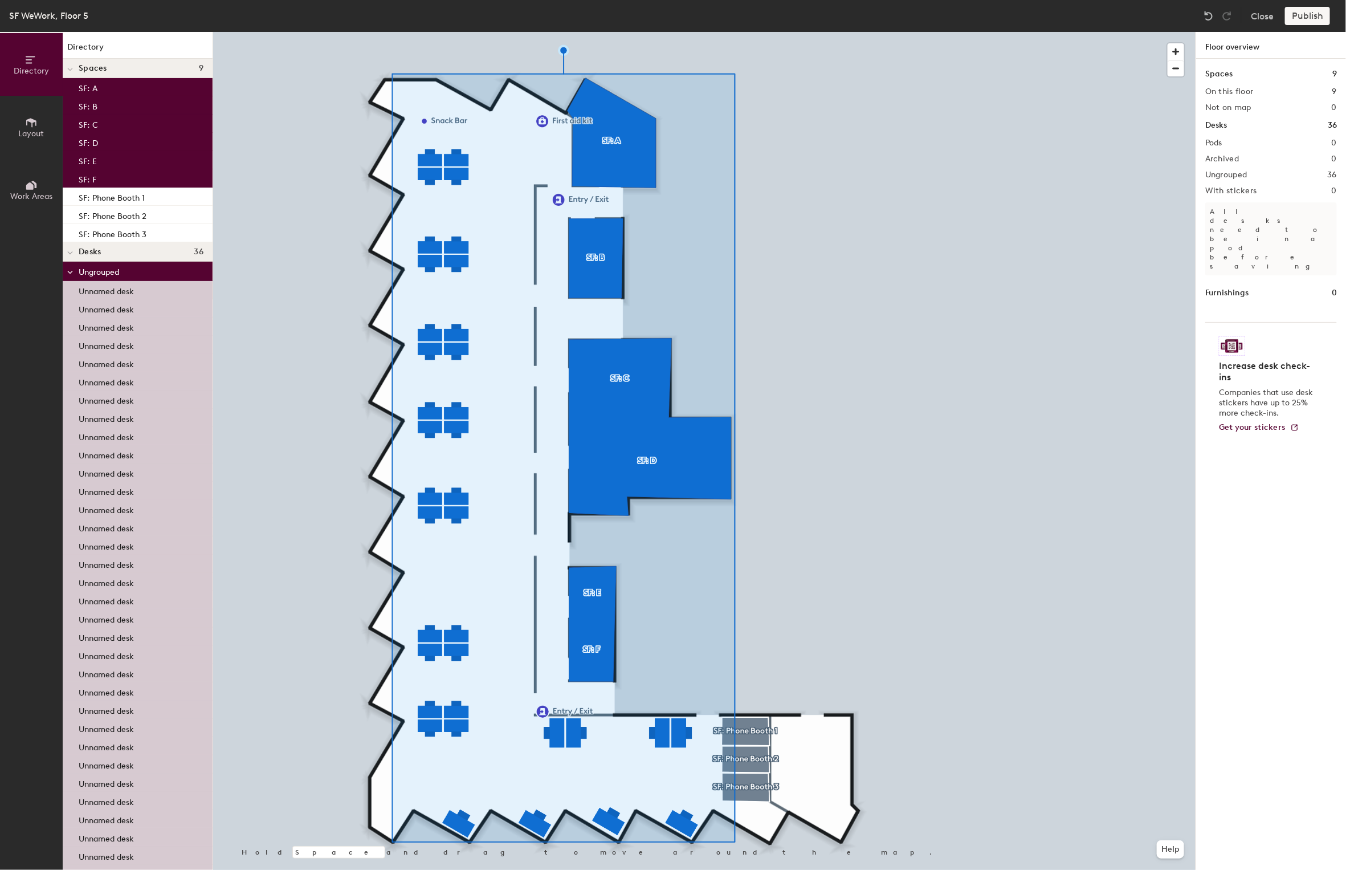
click at [108, 291] on p "Unnamed desk" at bounding box center [106, 289] width 55 height 13
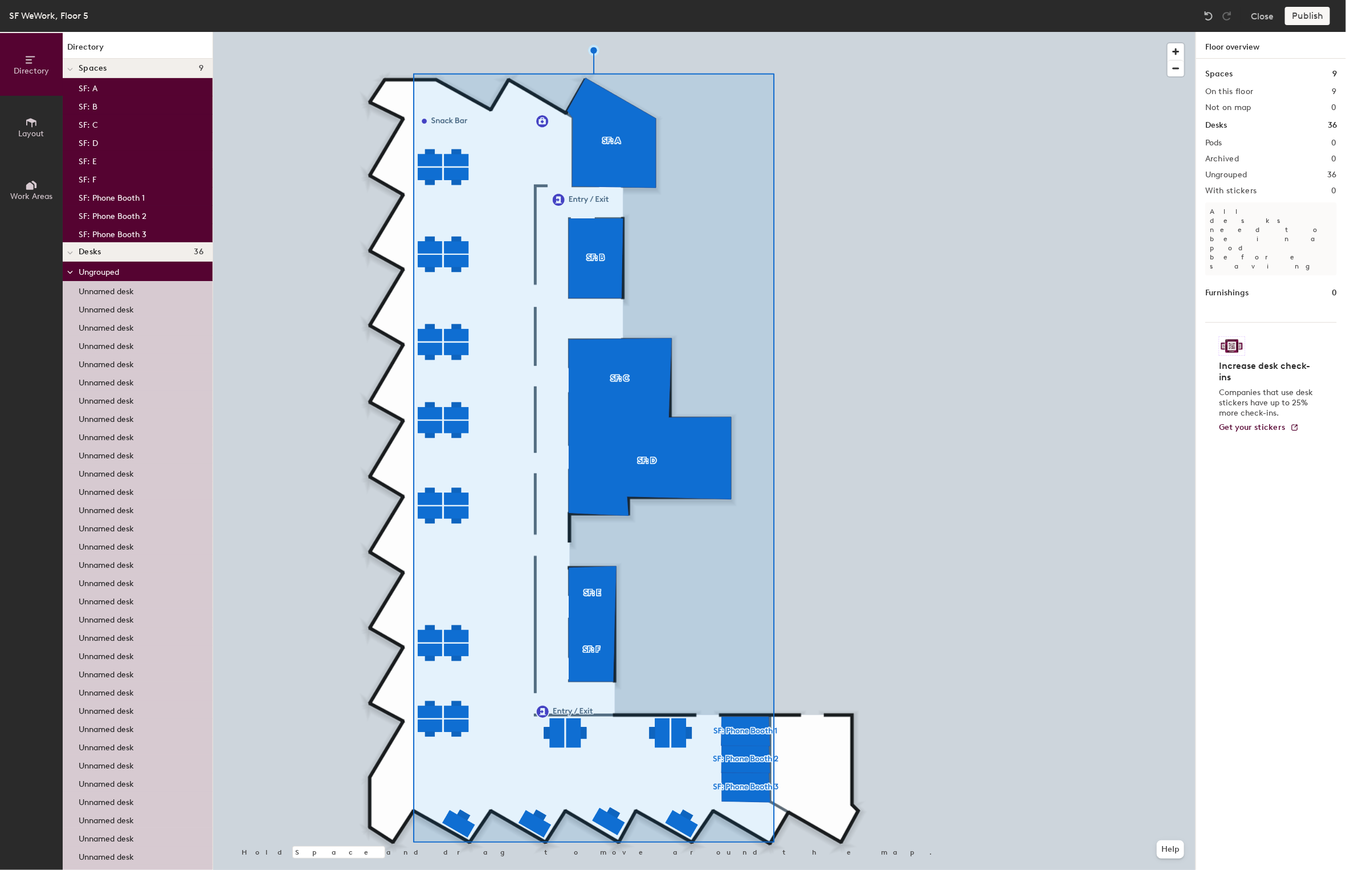
click at [147, 272] on p "Ungrouped" at bounding box center [141, 271] width 125 height 15
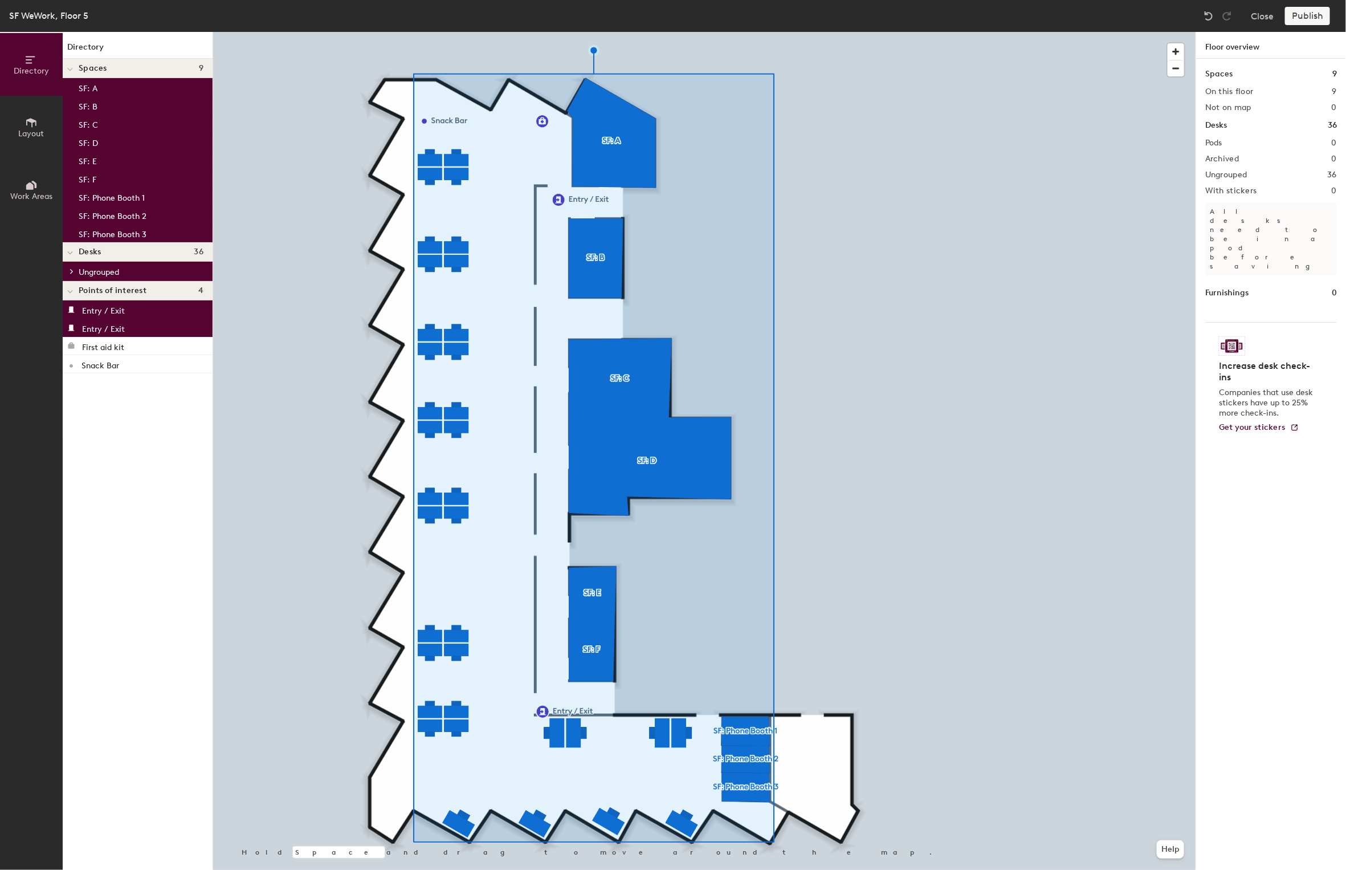
click at [147, 272] on p "Ungrouped" at bounding box center [141, 271] width 125 height 15
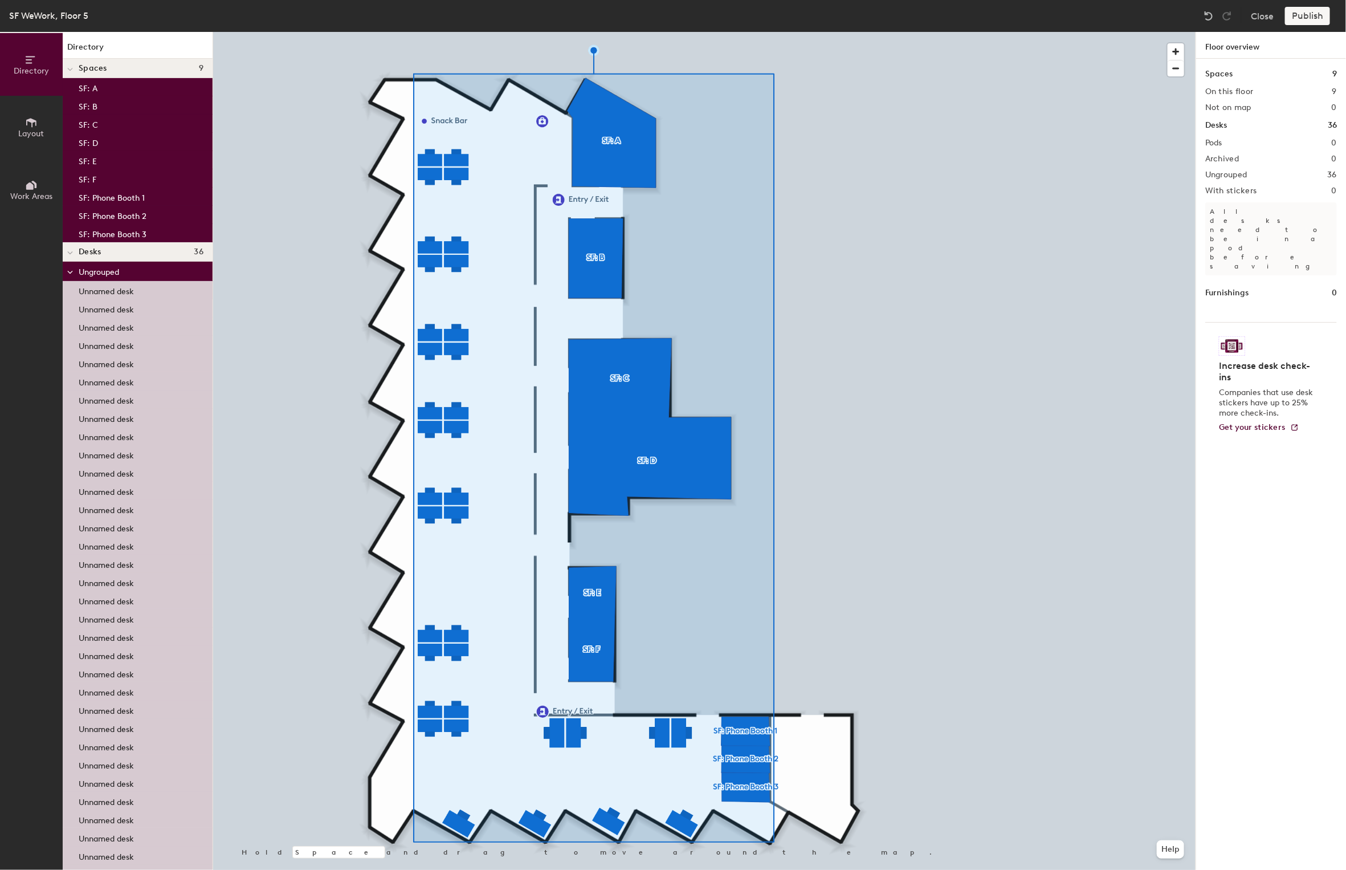
click at [111, 287] on p "Unnamed desk" at bounding box center [106, 289] width 55 height 13
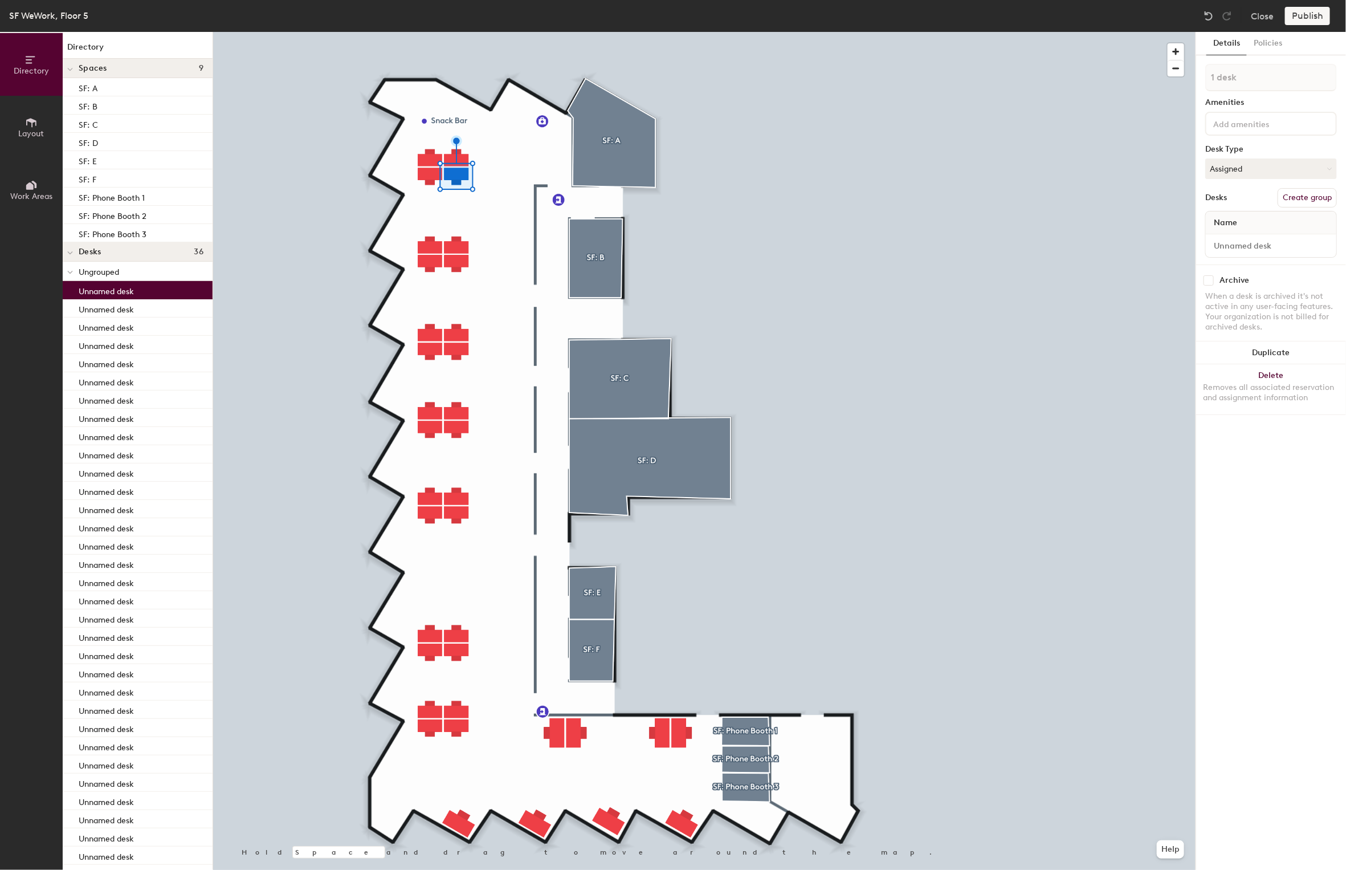
click at [790, 32] on div at bounding box center [704, 32] width 982 height 0
click at [1296, 199] on button "Create group" at bounding box center [1307, 197] width 59 height 19
type input "P"
type input "Floor 5"
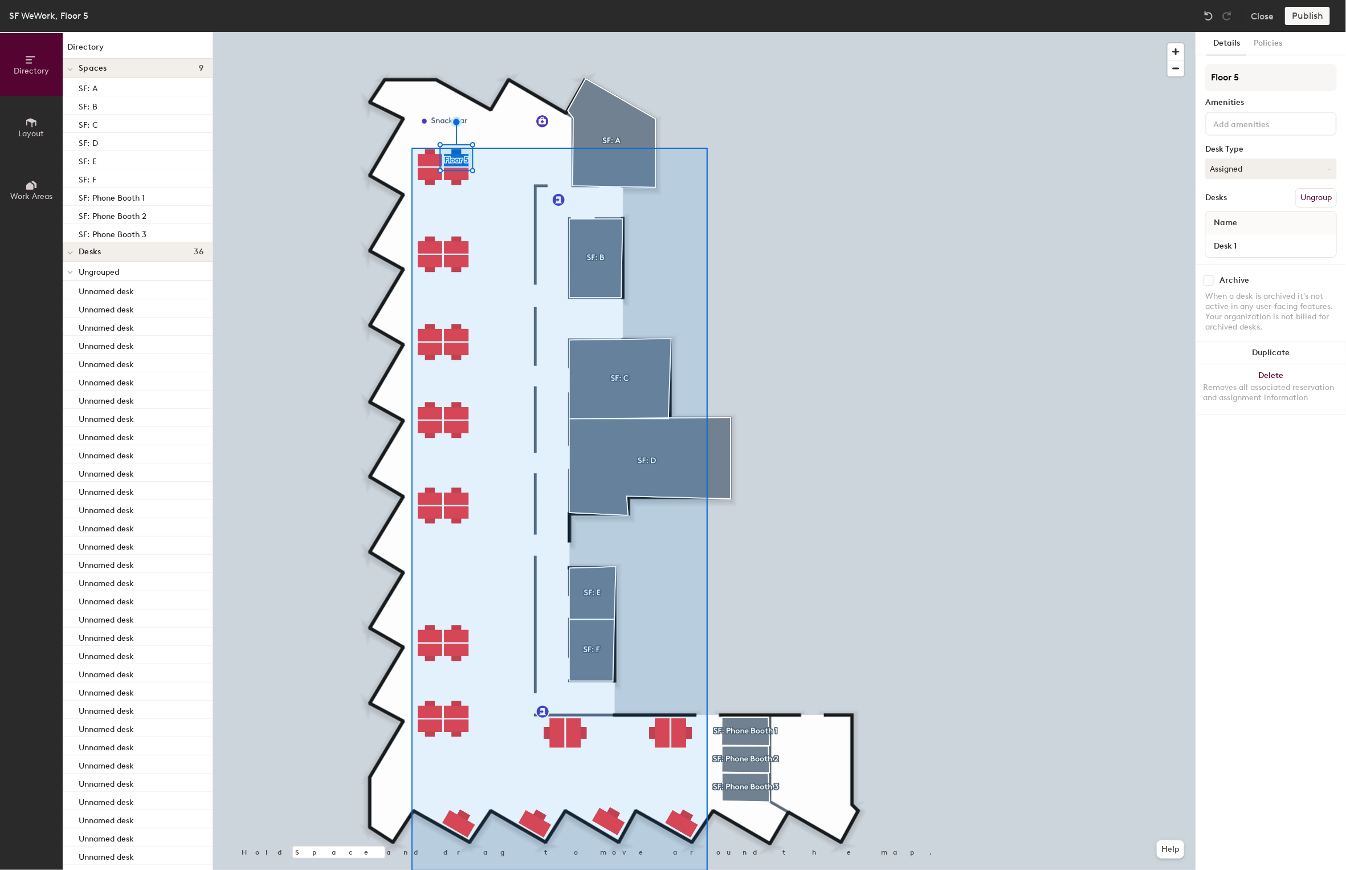
click at [708, 869] on html "Skip navigation Schedule Office People Analytics Visits Deliveries Services Man…" at bounding box center [673, 435] width 1346 height 870
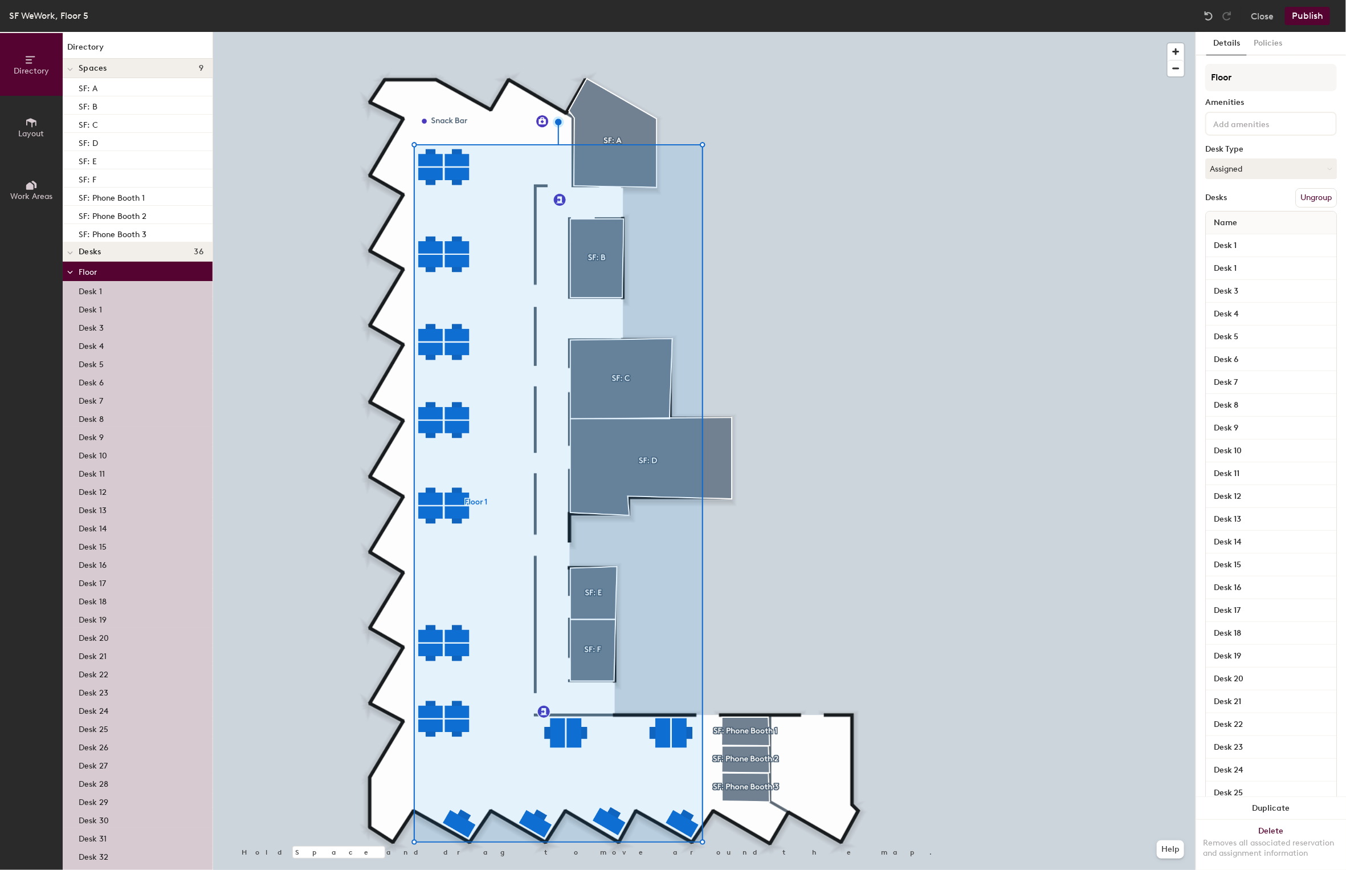
type input "Floor 5"
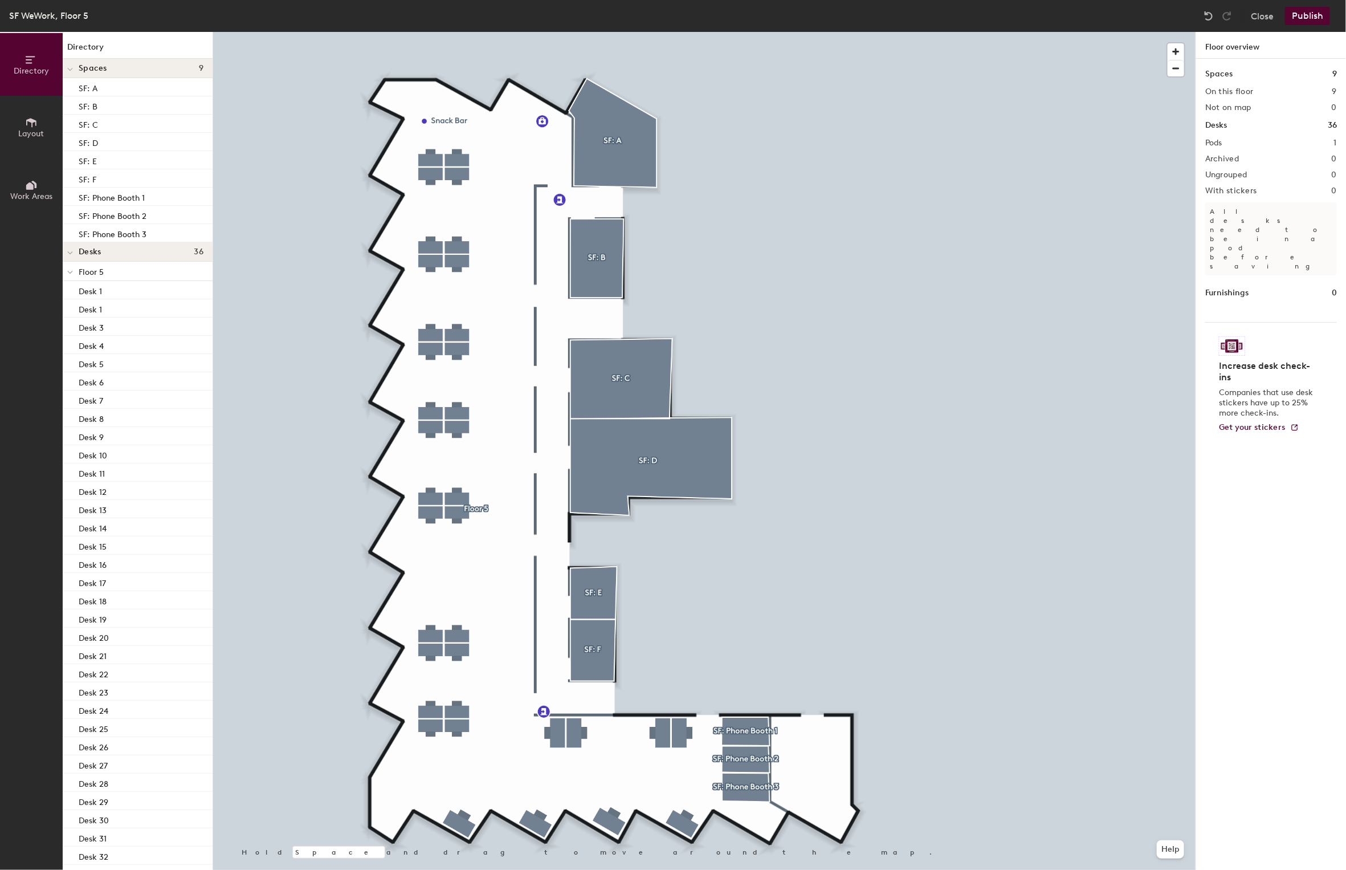
click at [1320, 18] on button "Publish" at bounding box center [1307, 16] width 45 height 18
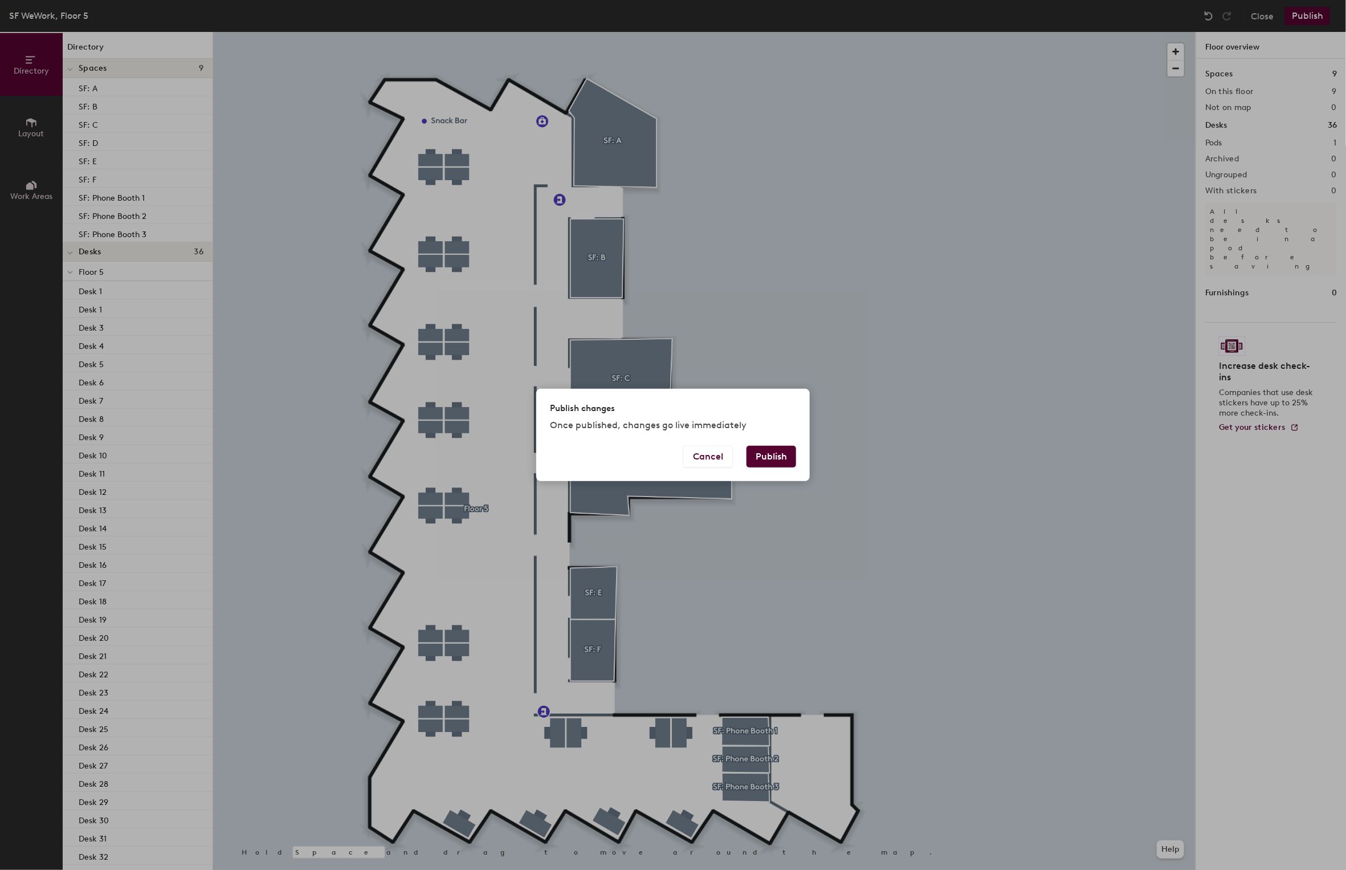
click at [780, 455] on button "Publish" at bounding box center [772, 457] width 50 height 22
